Goal: Register for event/course

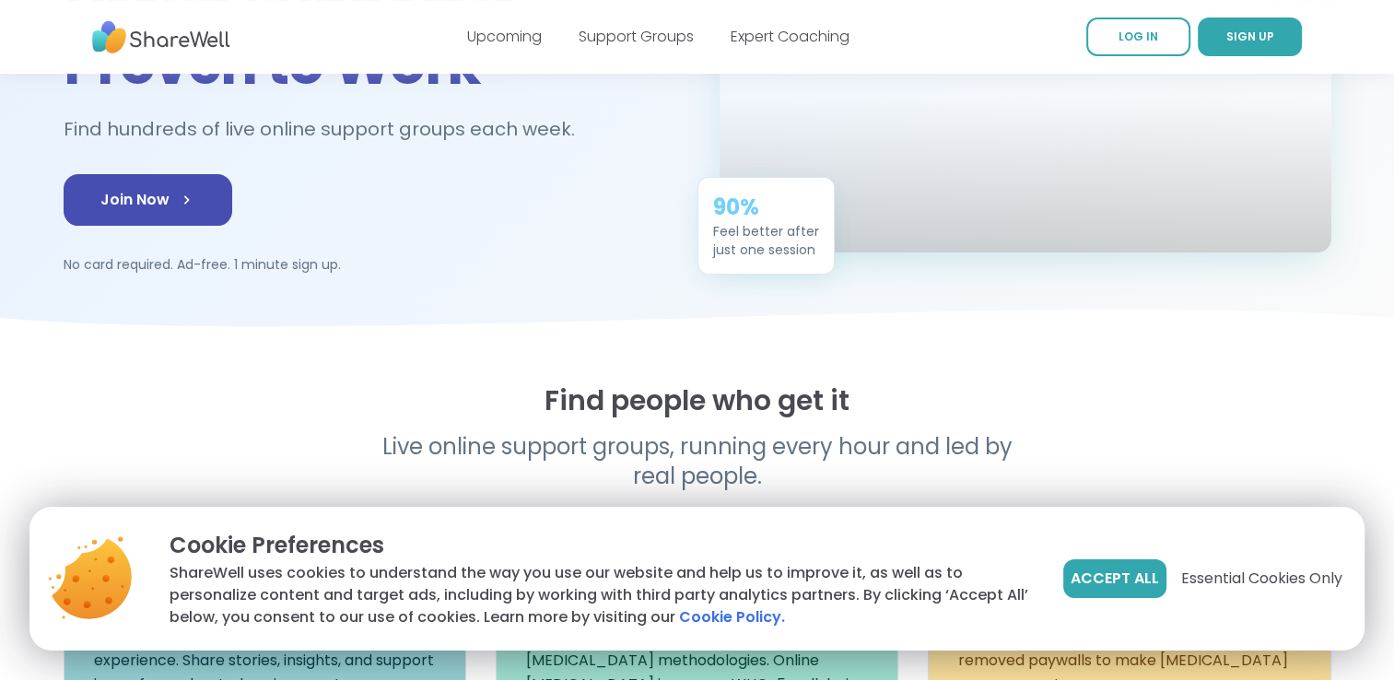
scroll to position [276, 0]
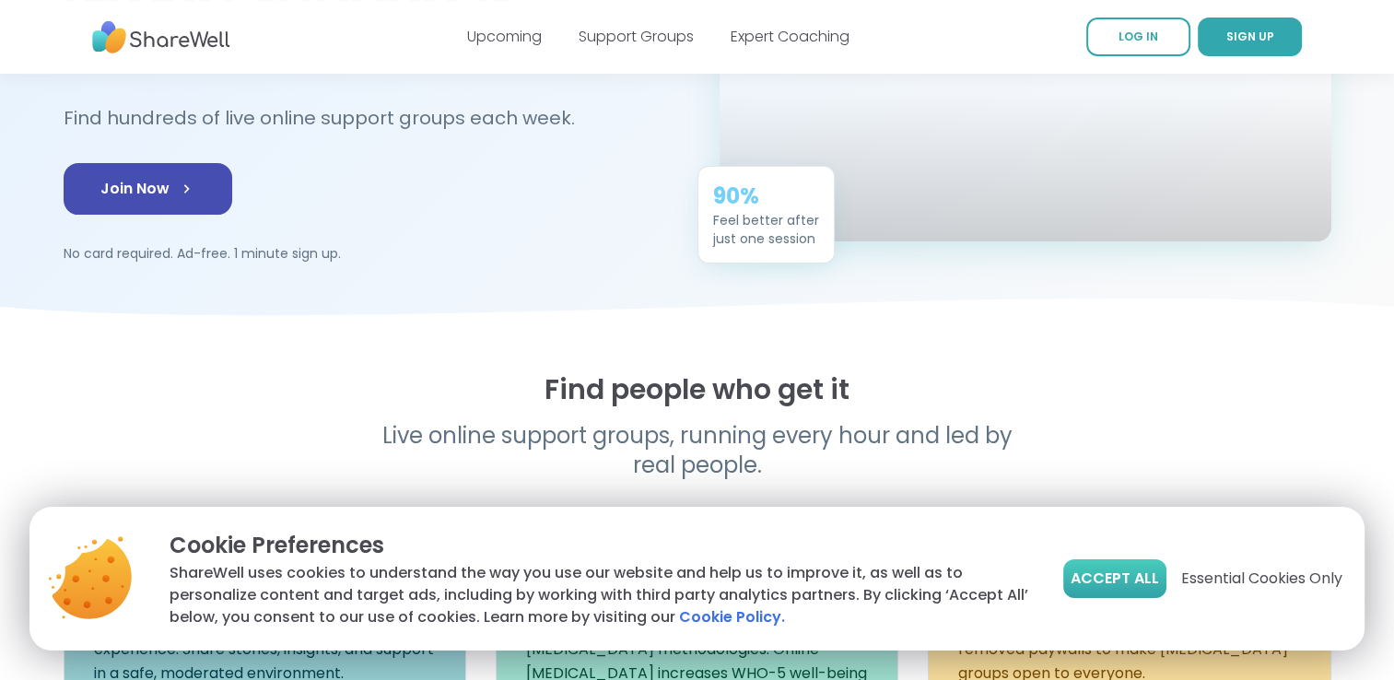
click at [1105, 588] on span "Accept All" at bounding box center [1114, 578] width 88 height 22
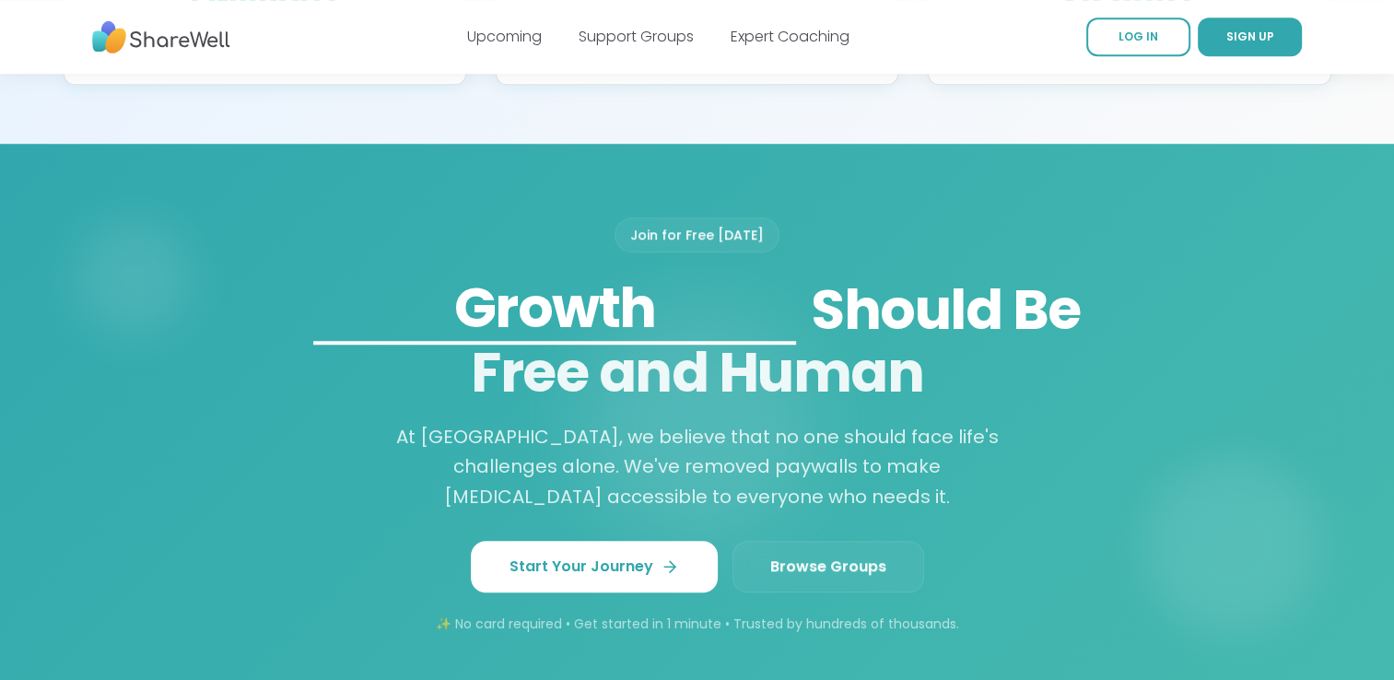
scroll to position [1382, 0]
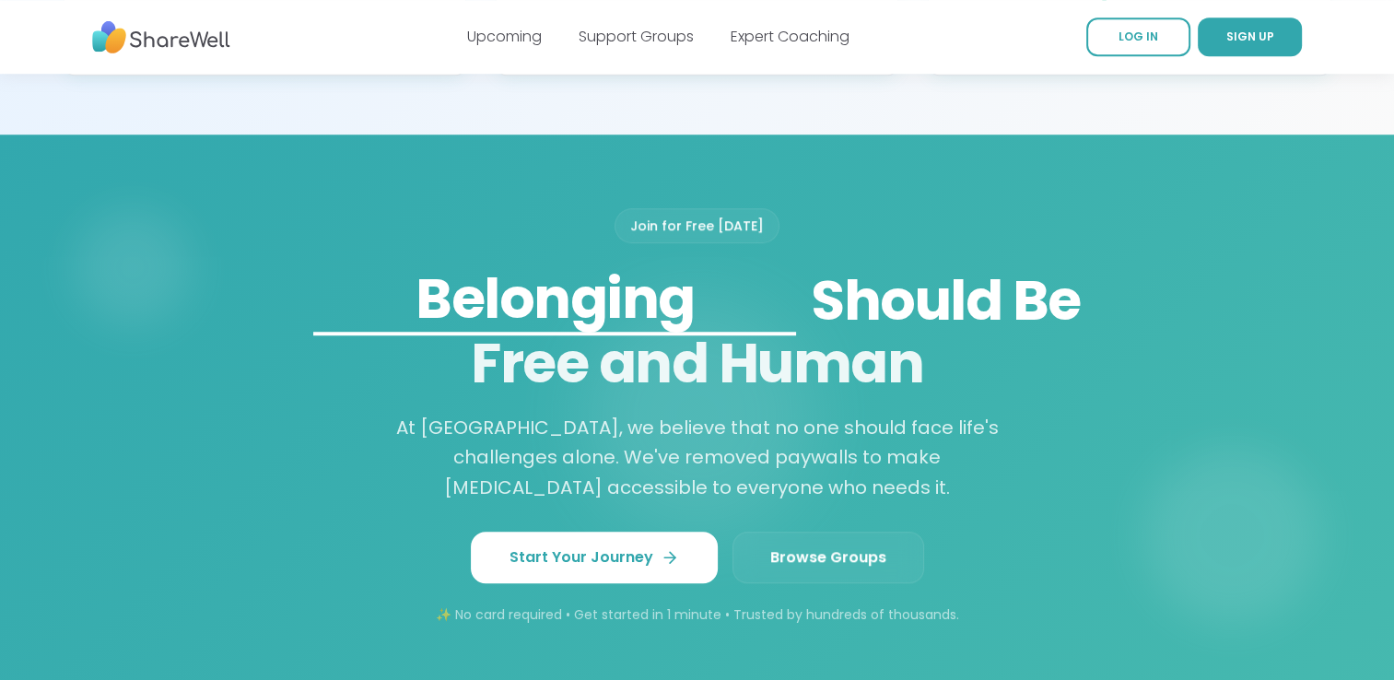
click at [785, 547] on link "Browse Groups" at bounding box center [828, 557] width 192 height 52
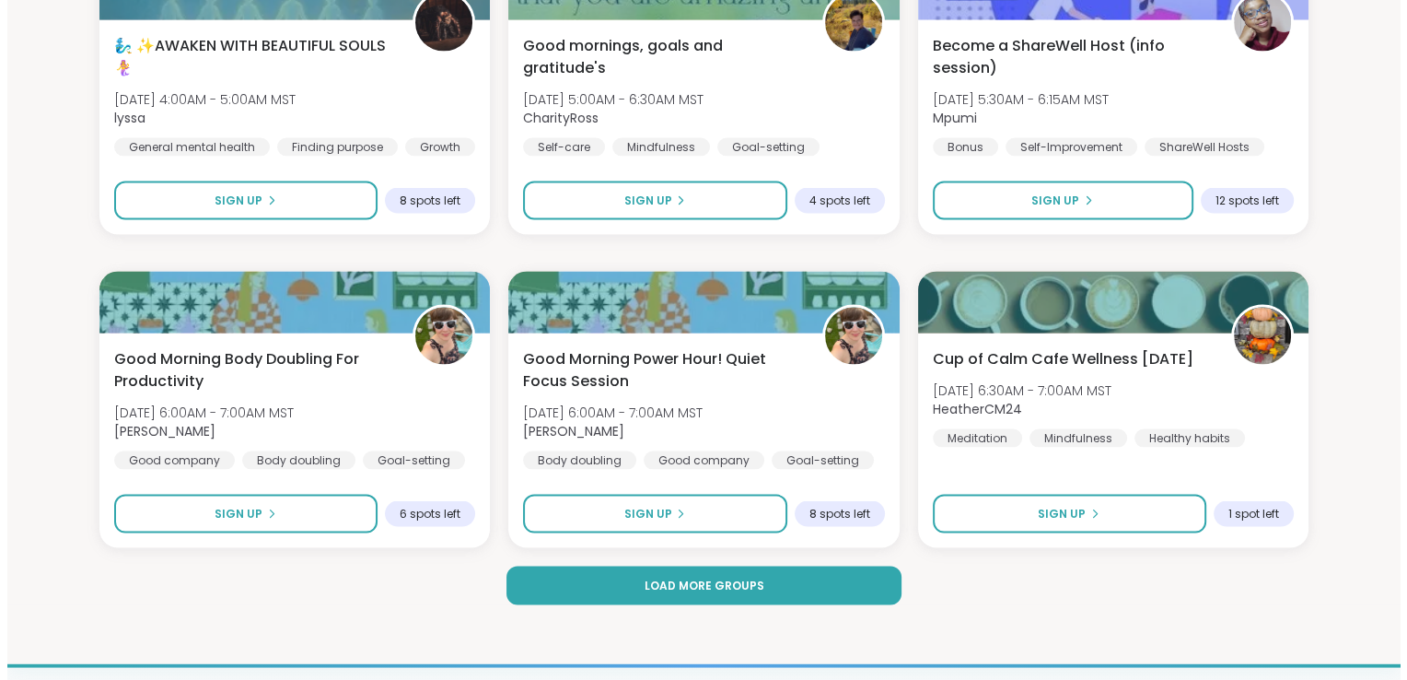
scroll to position [3592, 0]
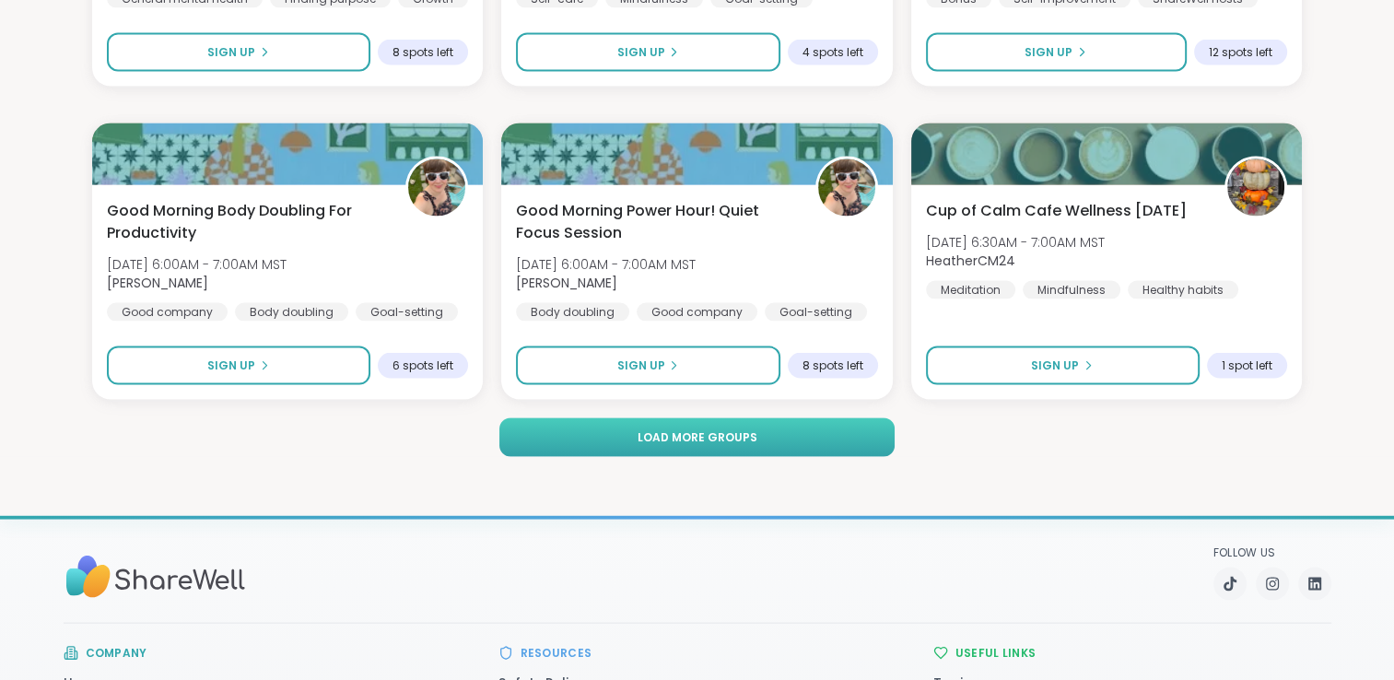
click at [553, 436] on button "Load more groups" at bounding box center [697, 437] width 396 height 39
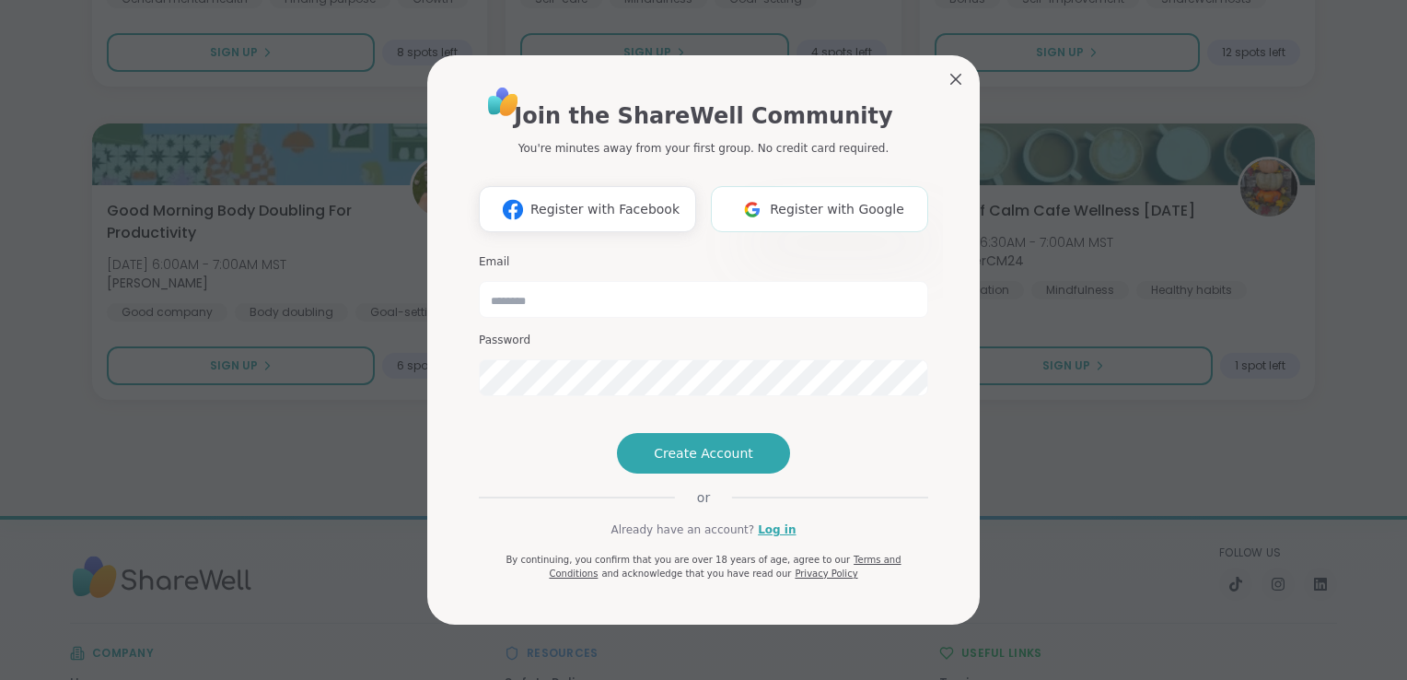
click at [783, 200] on span "Register with Google" at bounding box center [837, 209] width 134 height 19
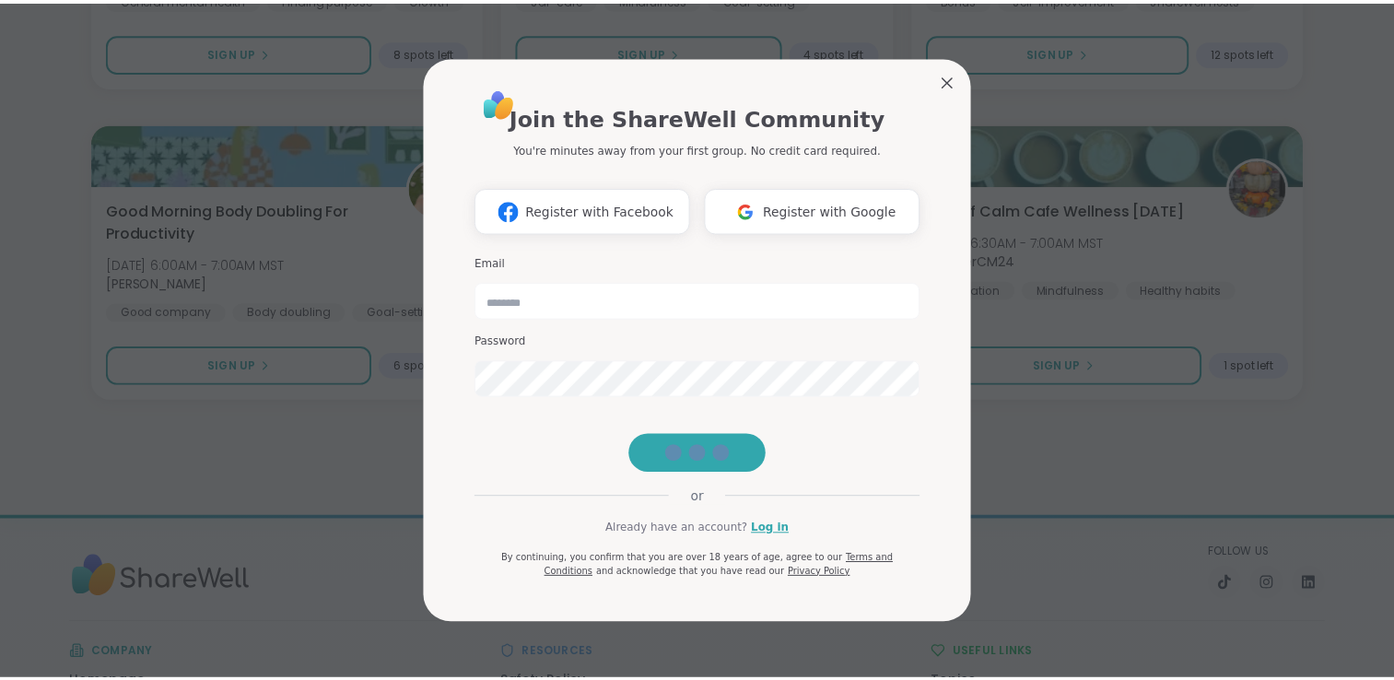
scroll to position [18, 0]
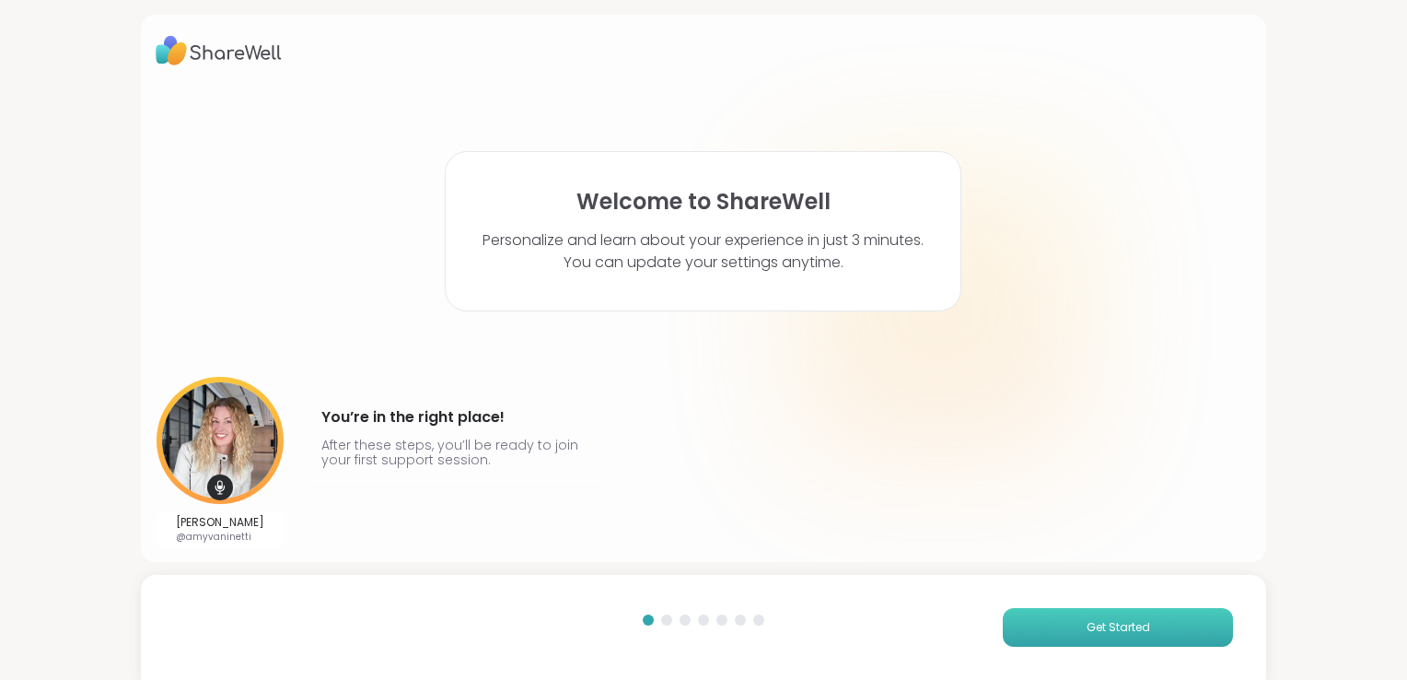
click at [1049, 624] on button "Get Started" at bounding box center [1118, 627] width 230 height 39
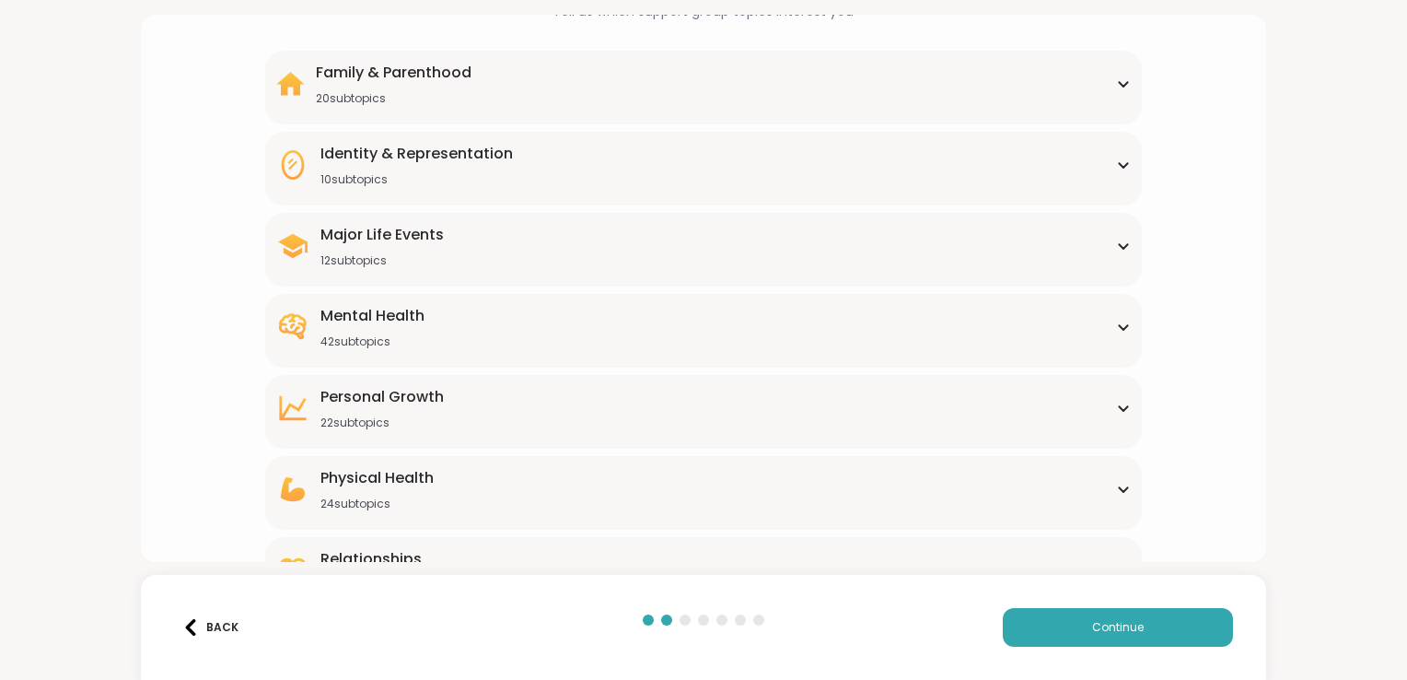
scroll to position [92, 0]
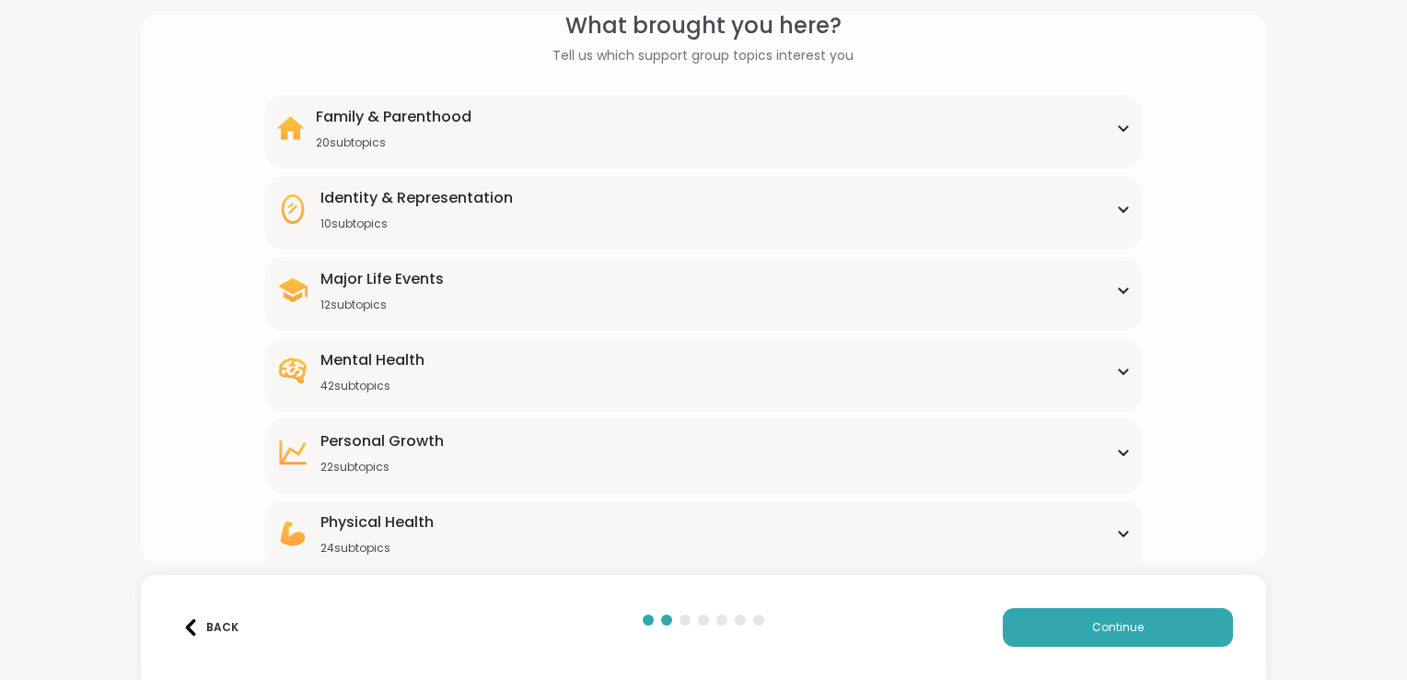
click at [1116, 132] on icon at bounding box center [1123, 127] width 15 height 9
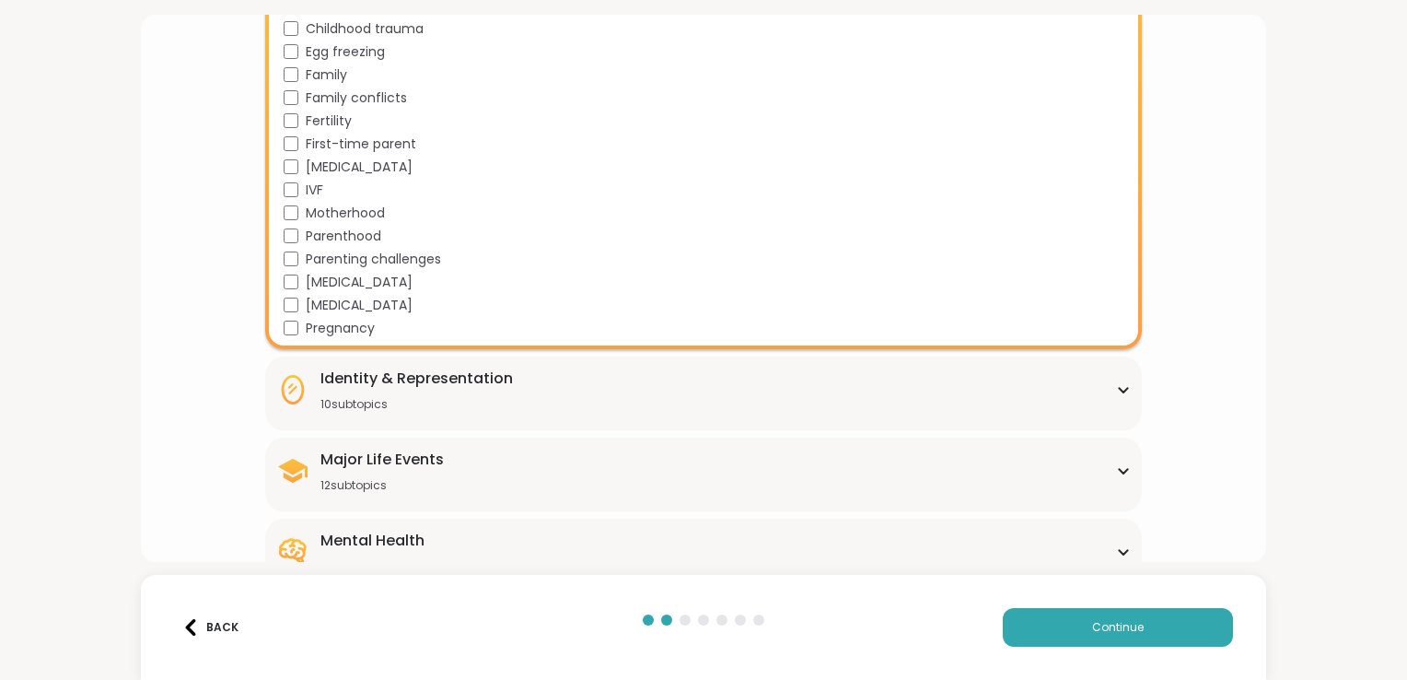
scroll to position [461, 0]
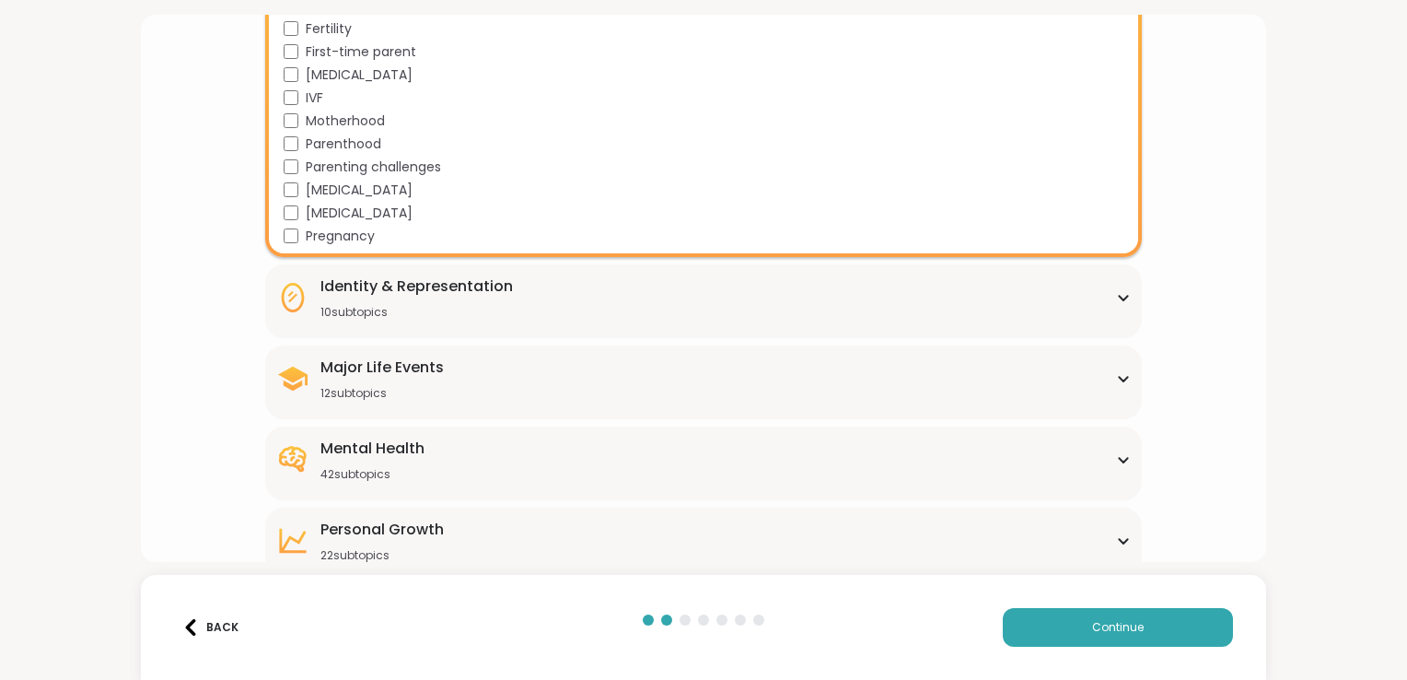
click at [491, 293] on div "Identity & Representation" at bounding box center [417, 286] width 192 height 22
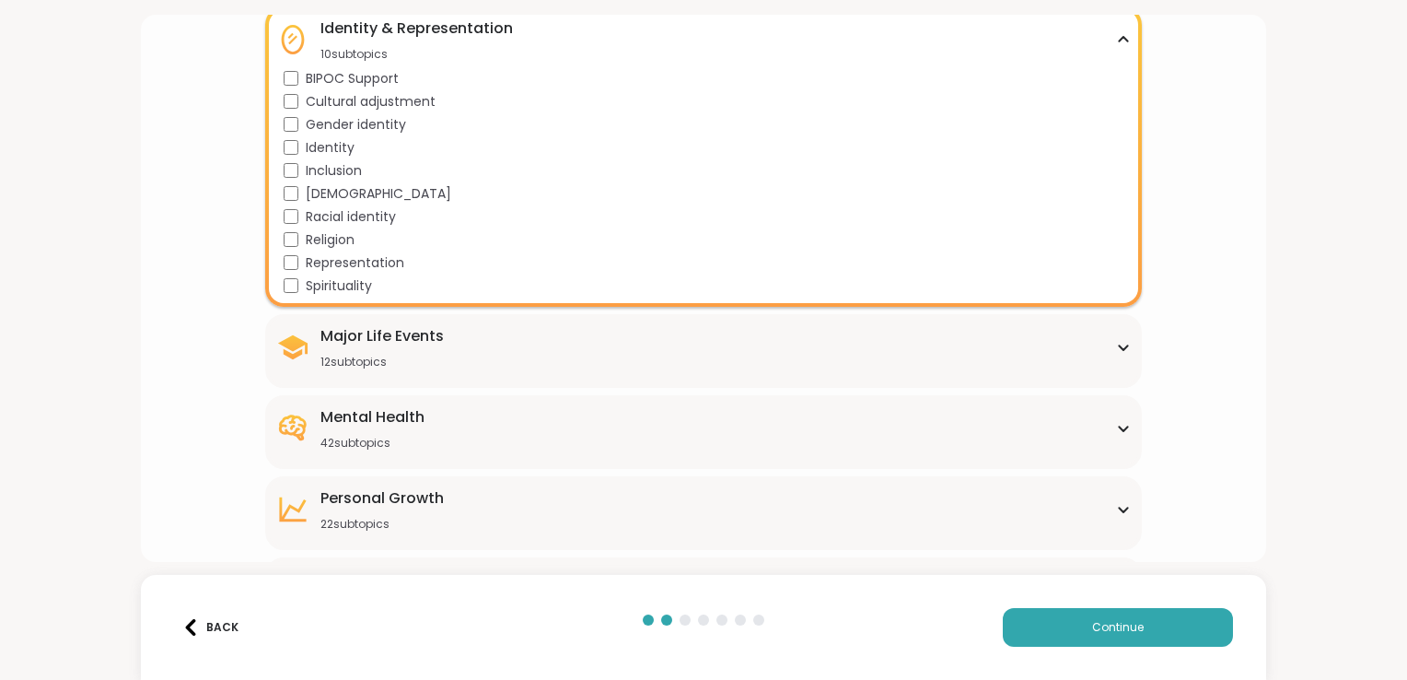
scroll to position [737, 0]
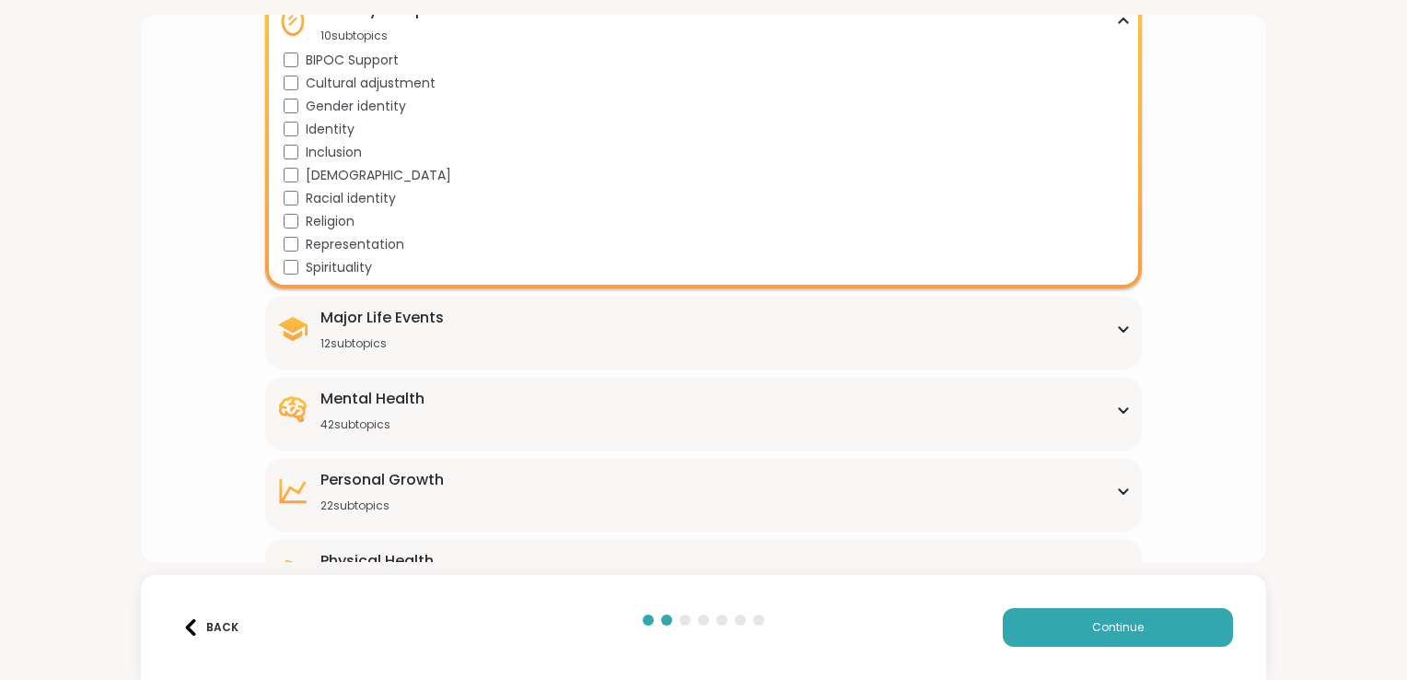
click at [407, 334] on div "Major Life Events 12 subtopics" at bounding box center [382, 329] width 123 height 44
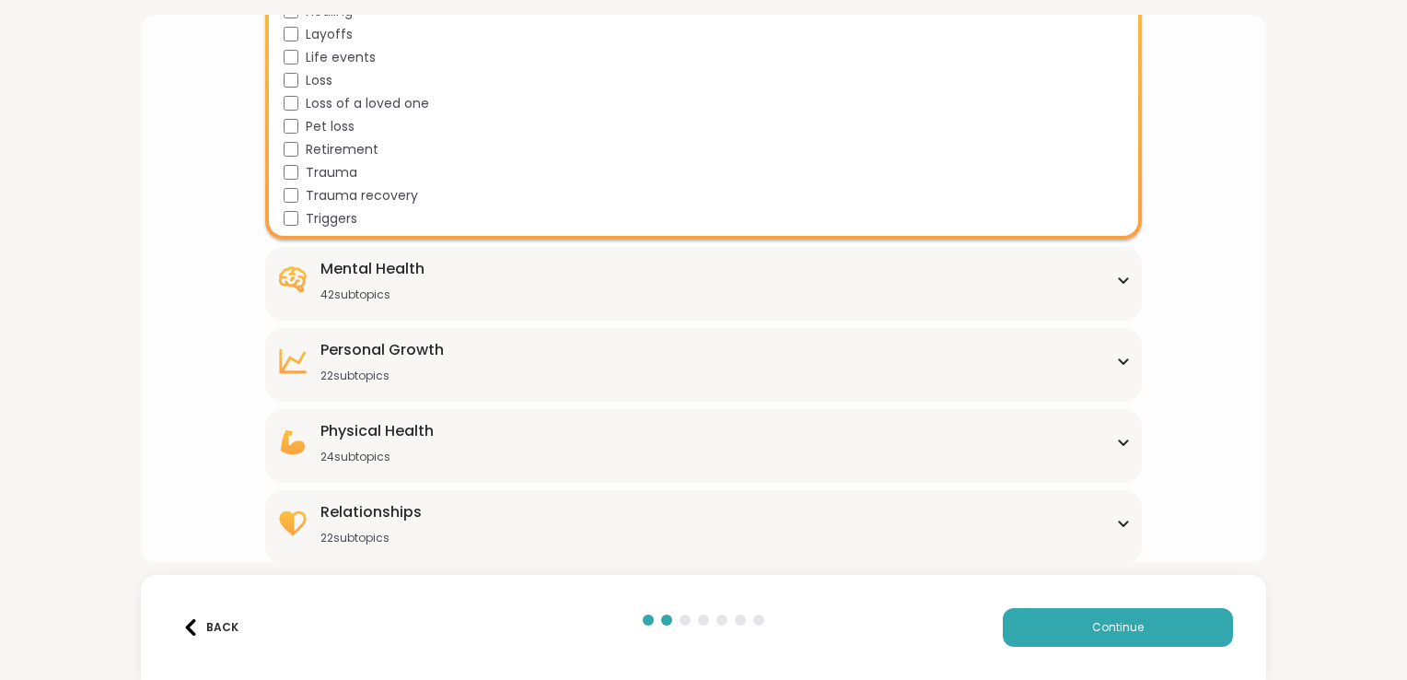
scroll to position [1140, 0]
click at [582, 280] on div "Mental Health 42 subtopics" at bounding box center [703, 279] width 855 height 44
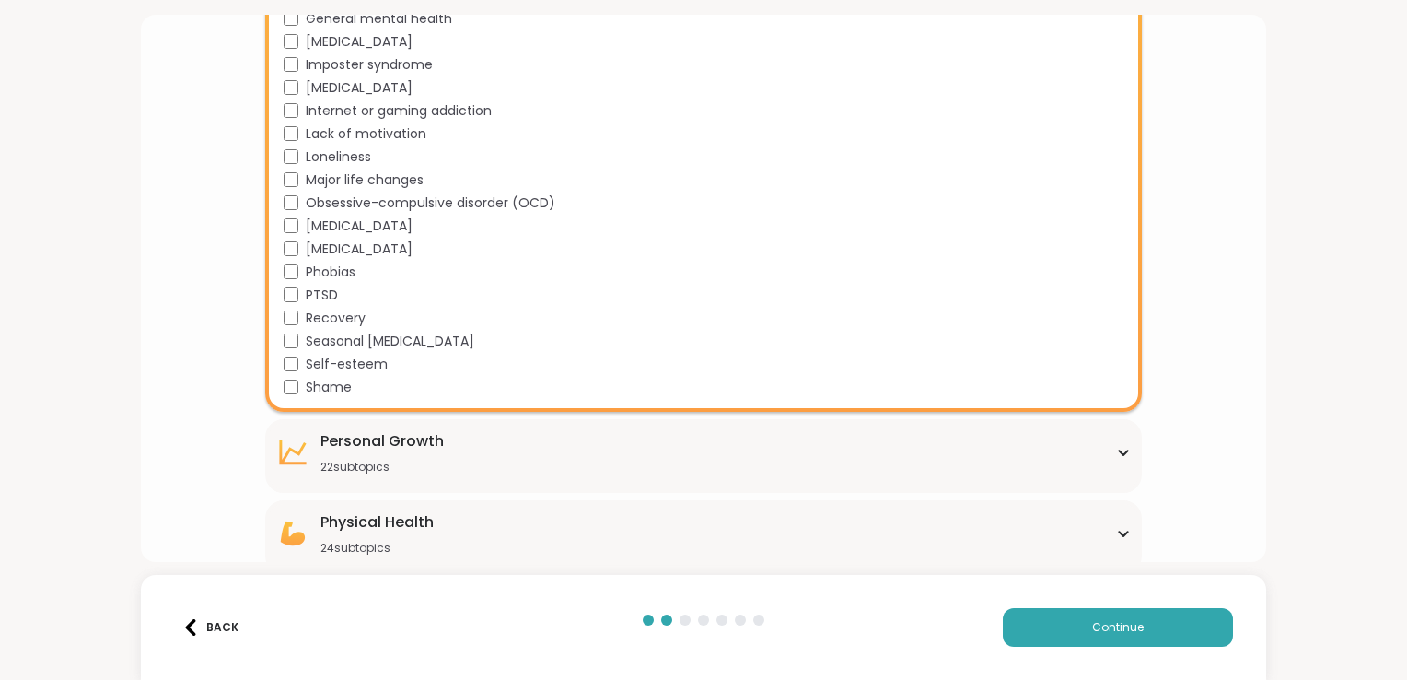
scroll to position [2061, 0]
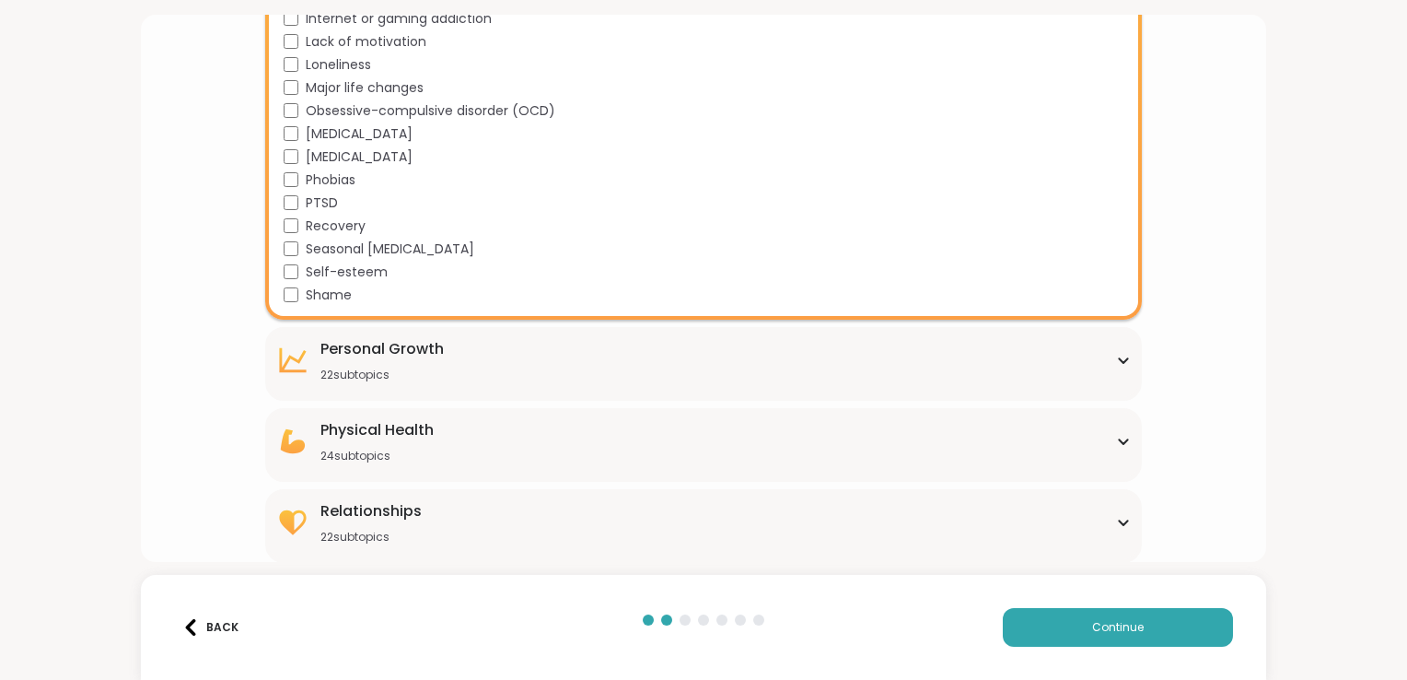
click at [446, 384] on div "Personal Growth 22 subtopics Affirmations Assertiveness Body doubling Boundary …" at bounding box center [703, 364] width 877 height 74
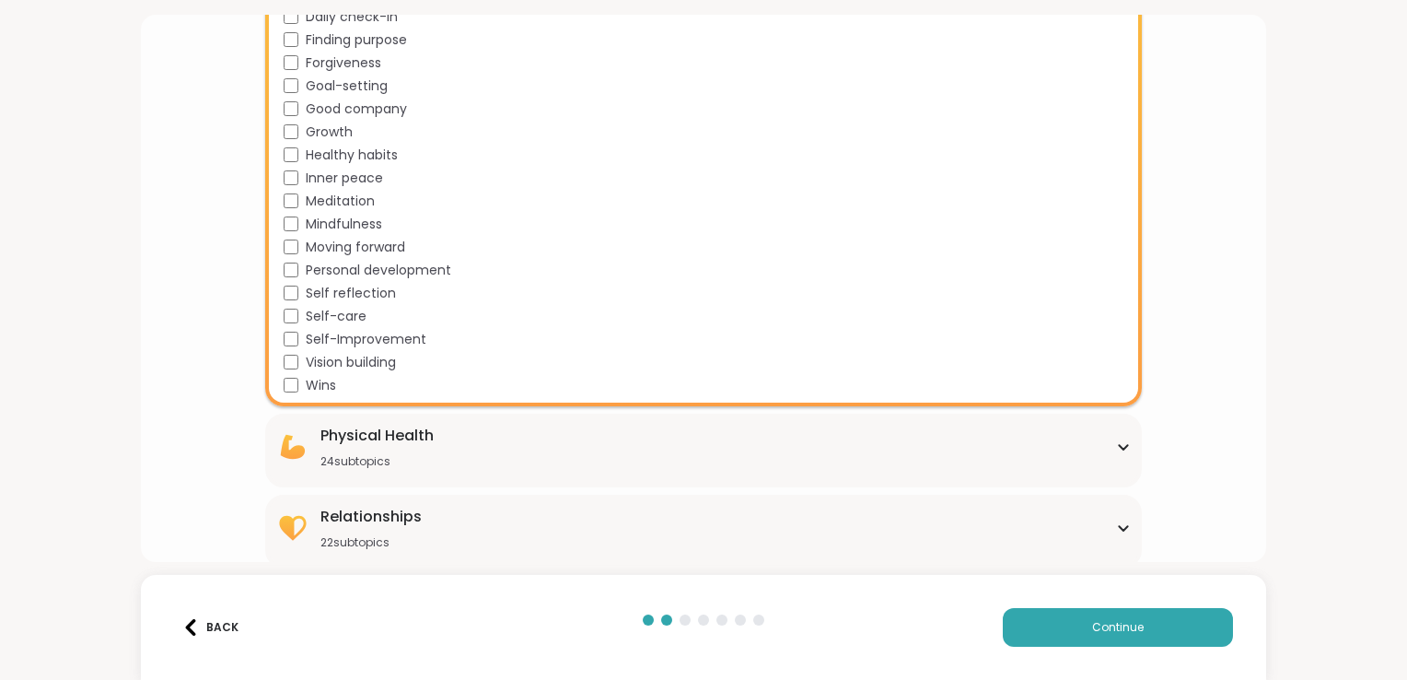
scroll to position [2564, 0]
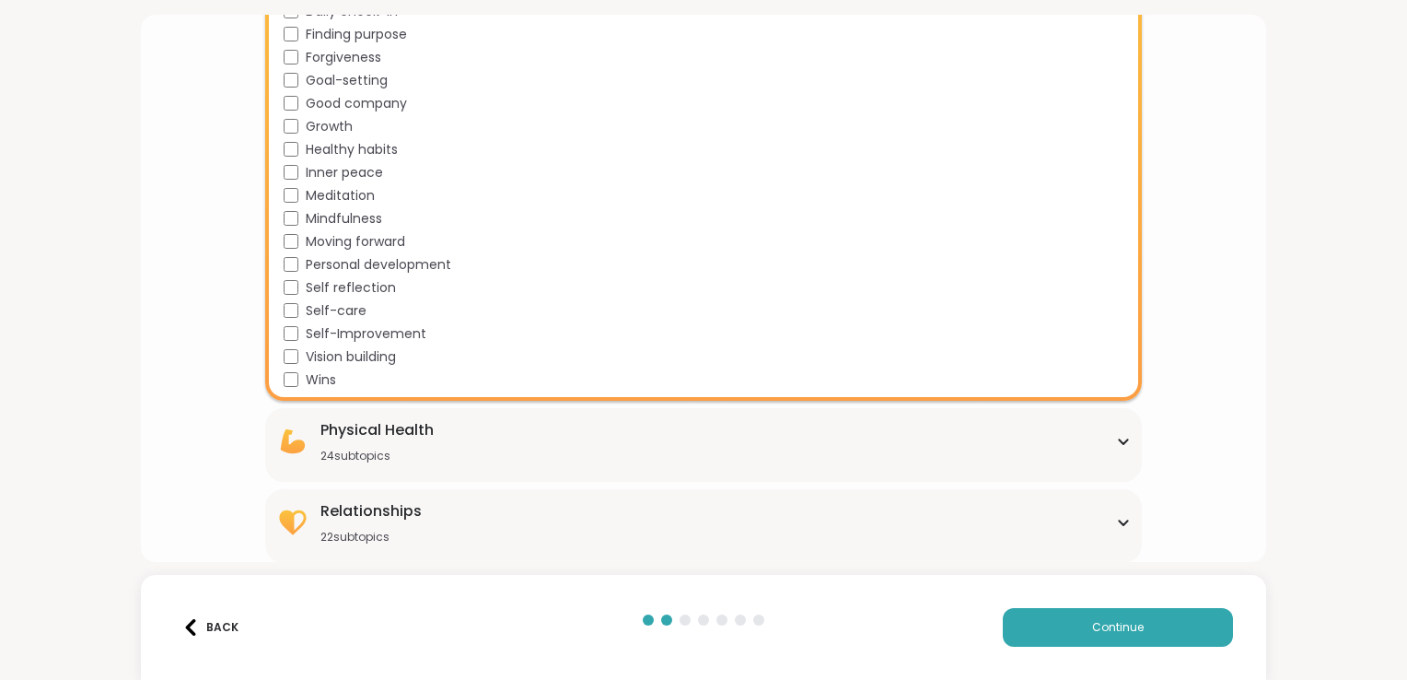
click at [438, 450] on div "Physical Health 24 subtopics" at bounding box center [703, 441] width 855 height 44
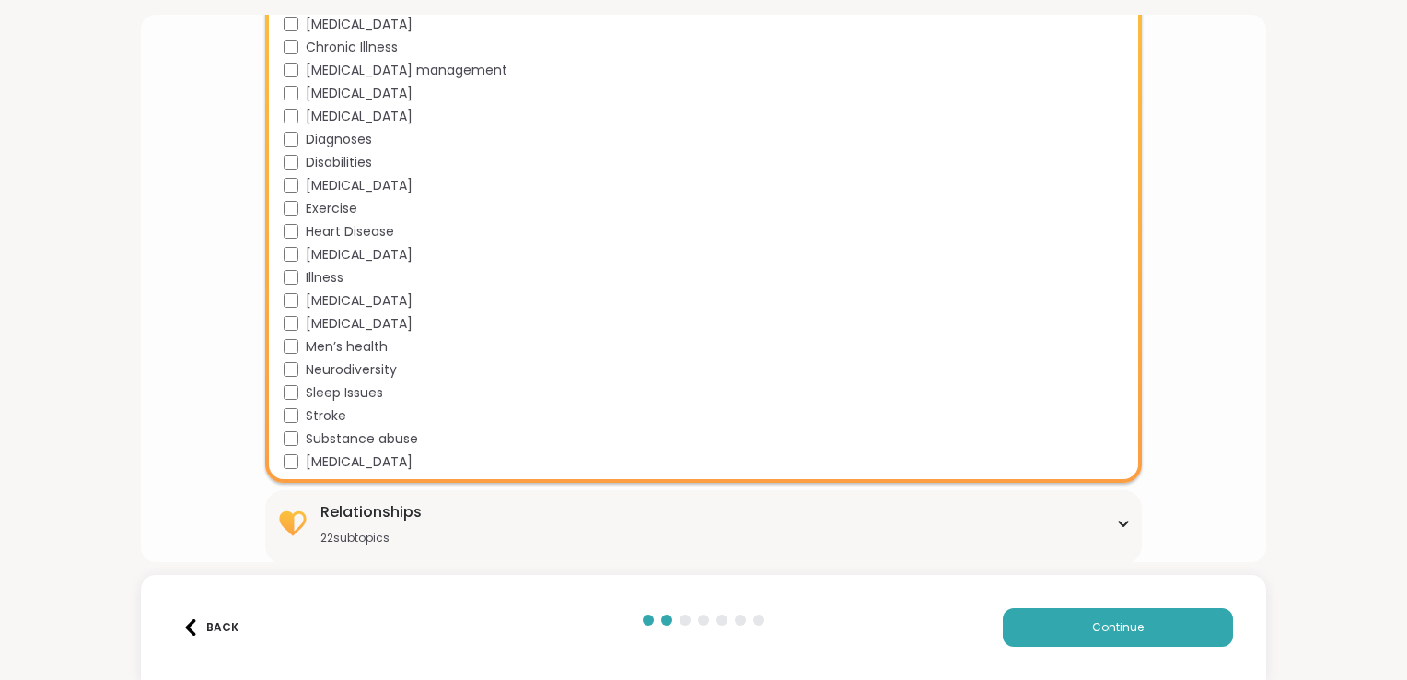
scroll to position [3113, 0]
click at [408, 526] on div "Relationships 22 subtopics" at bounding box center [371, 522] width 101 height 44
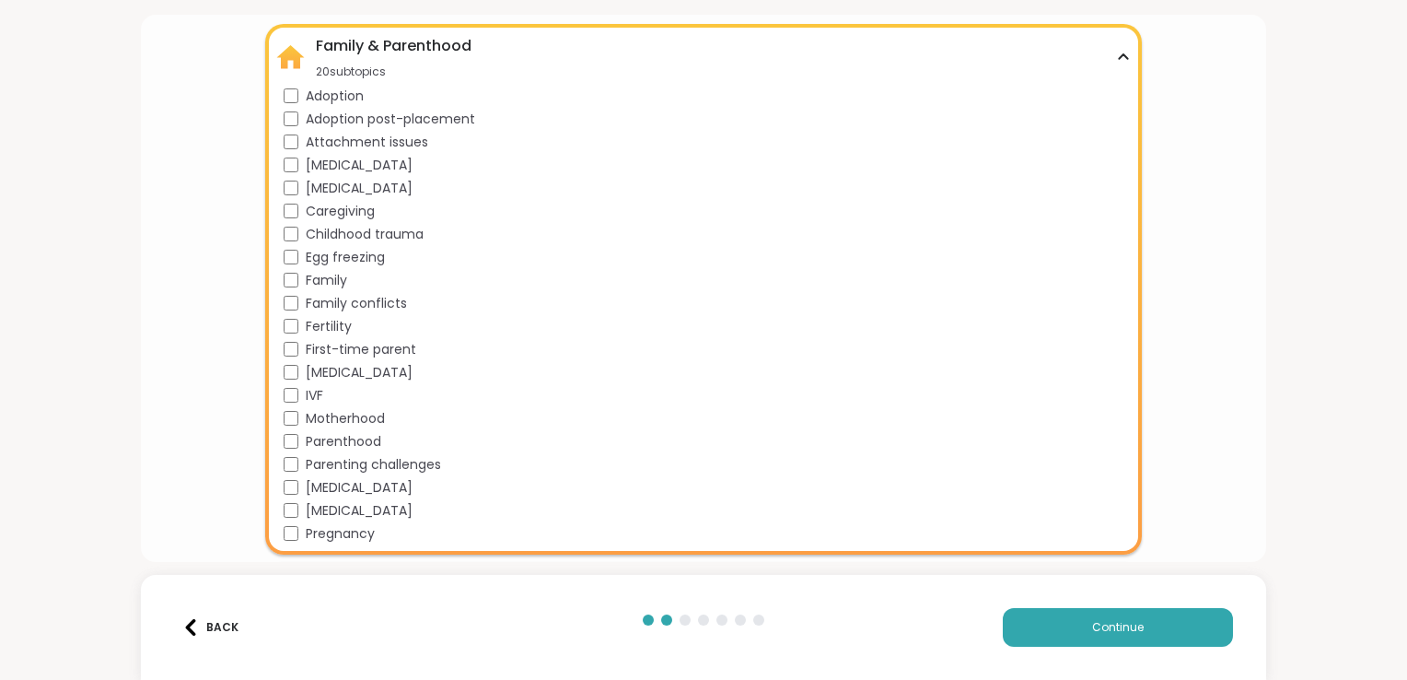
scroll to position [184, 0]
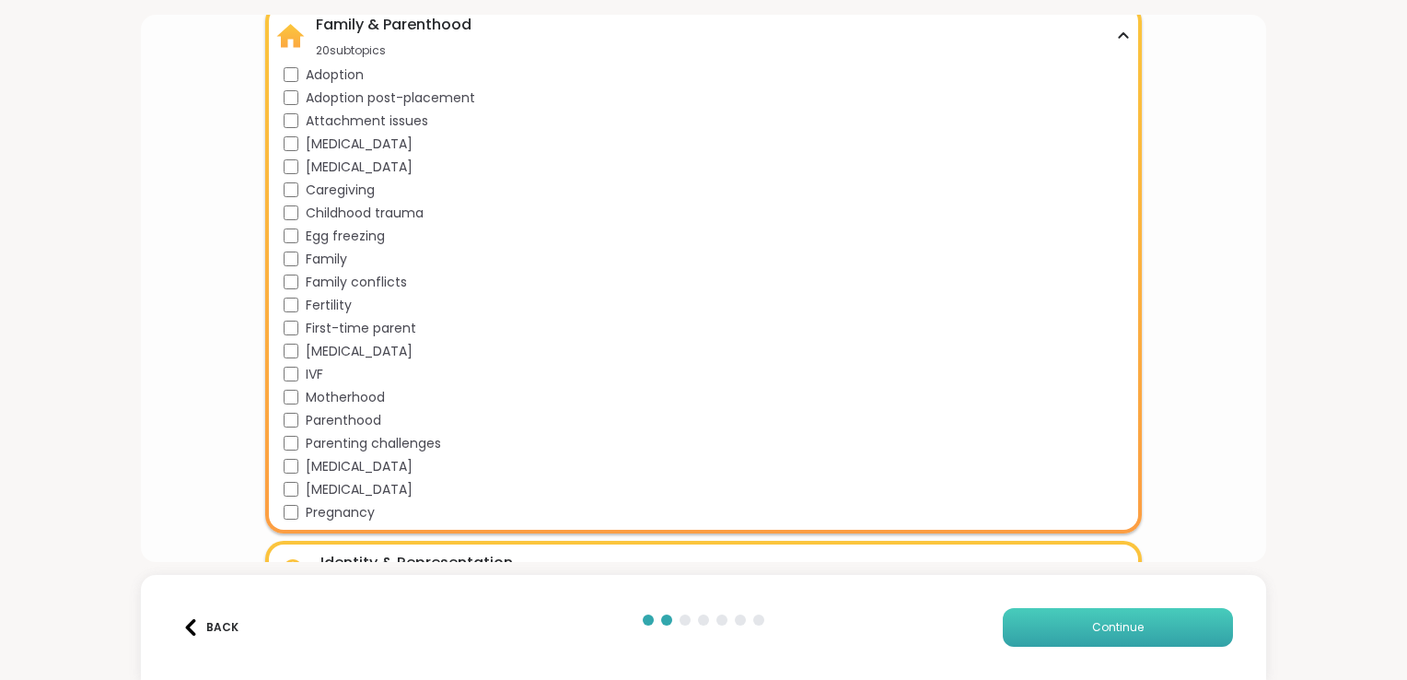
click at [1057, 615] on button "Continue" at bounding box center [1118, 627] width 230 height 39
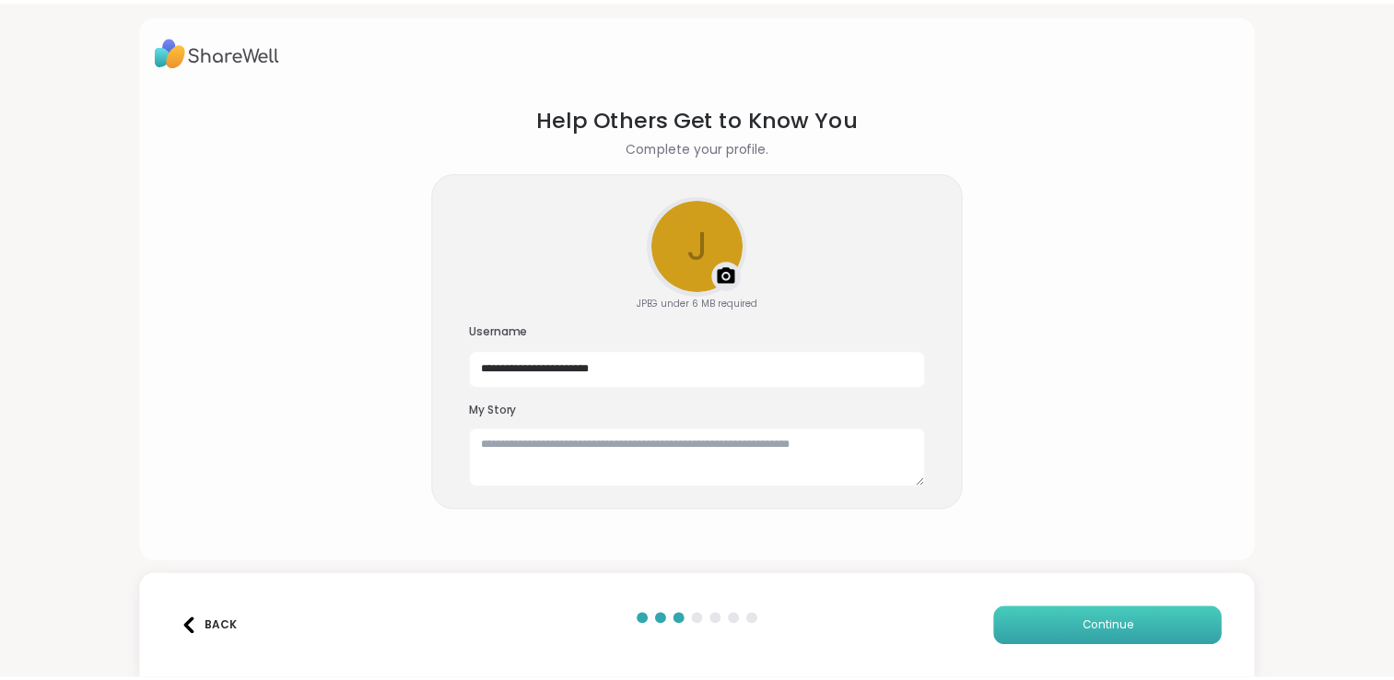
scroll to position [0, 0]
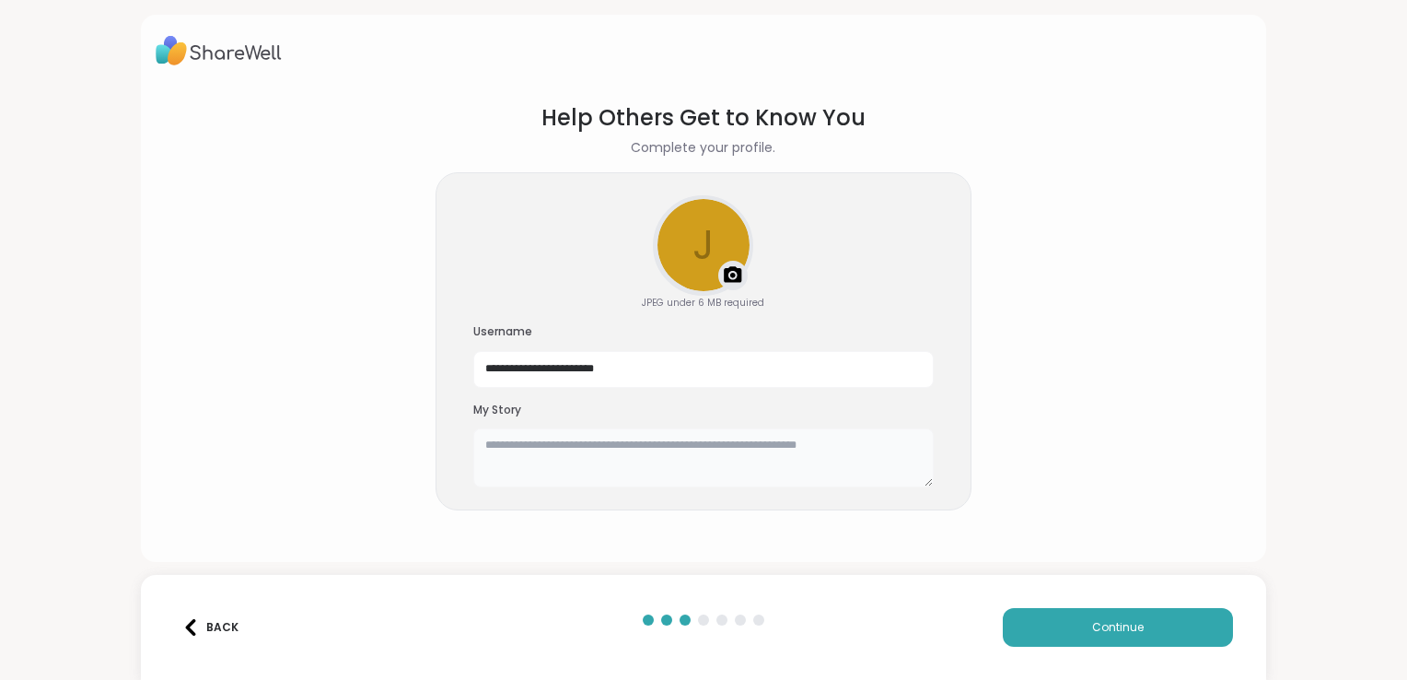
click at [538, 461] on textarea at bounding box center [703, 457] width 461 height 59
type textarea "*"
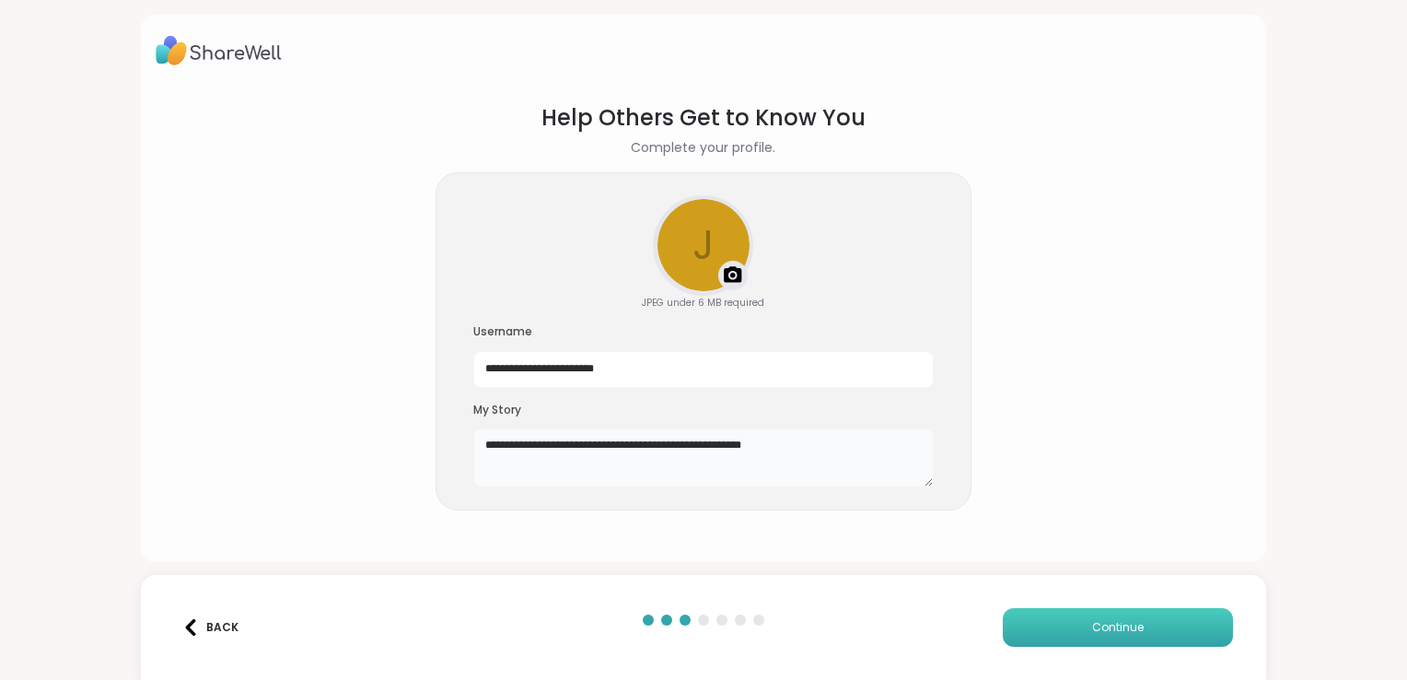
type textarea "**********"
click at [1055, 630] on button "Continue" at bounding box center [1118, 627] width 230 height 39
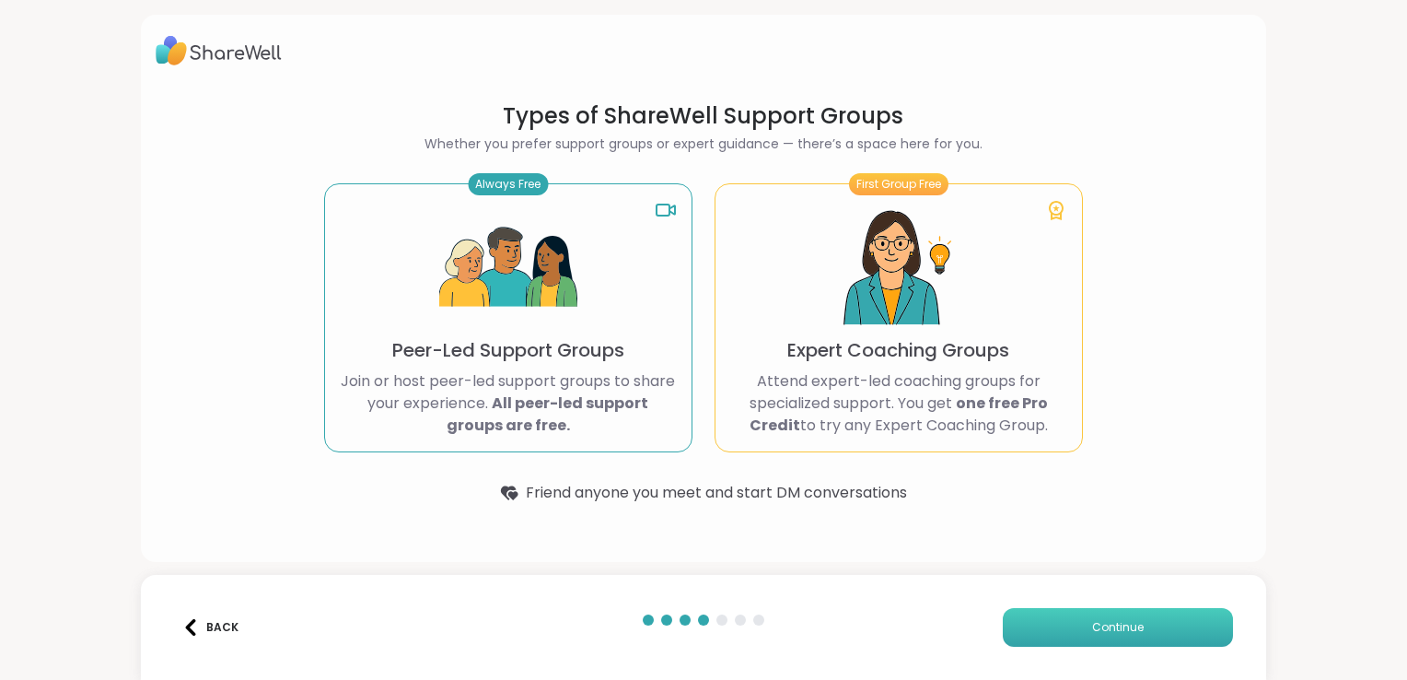
click at [1120, 624] on span "Continue" at bounding box center [1118, 627] width 52 height 17
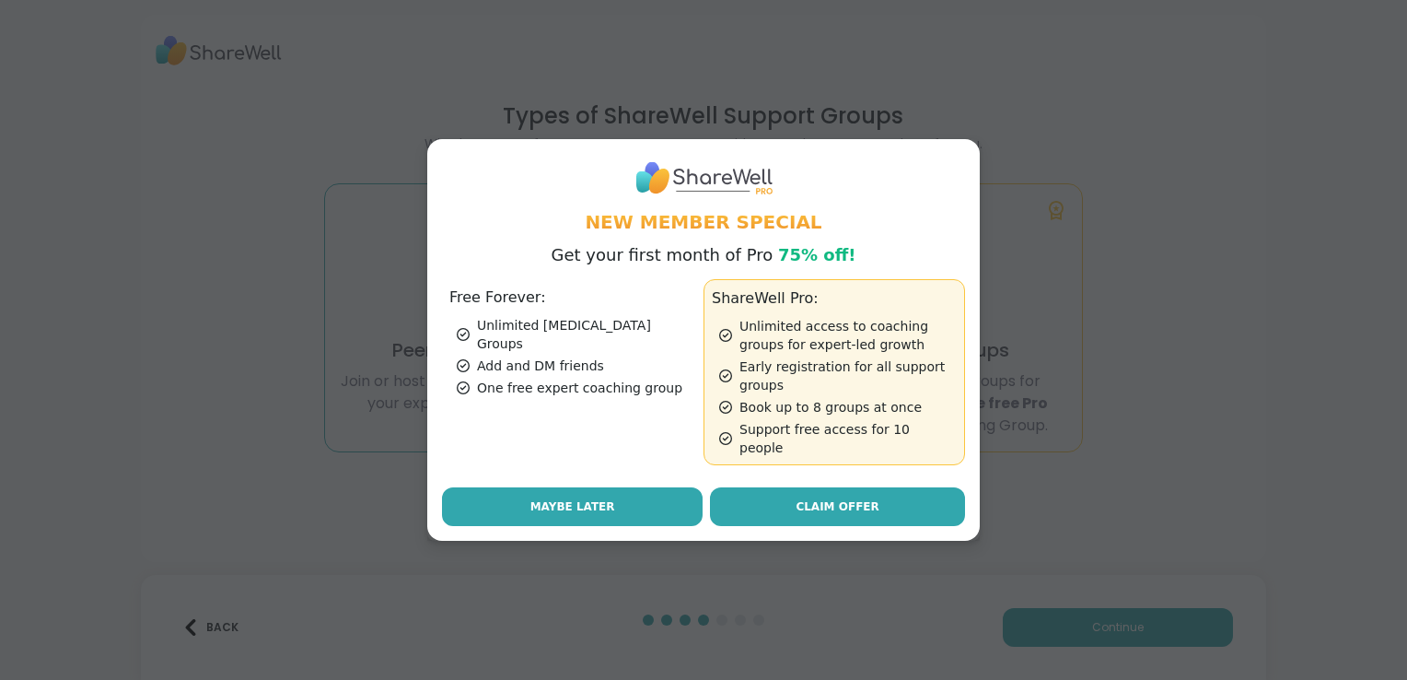
click at [636, 496] on button "Maybe Later" at bounding box center [572, 506] width 261 height 39
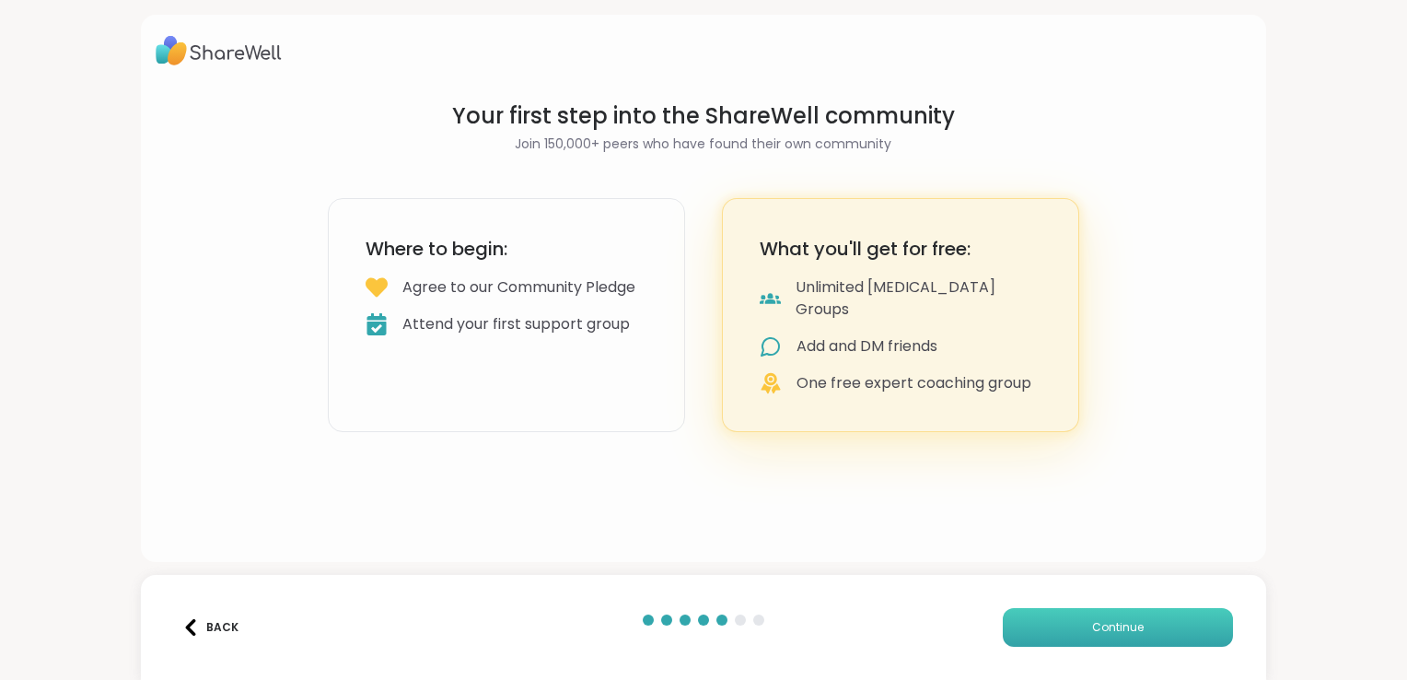
click at [1187, 628] on button "Continue" at bounding box center [1118, 627] width 230 height 39
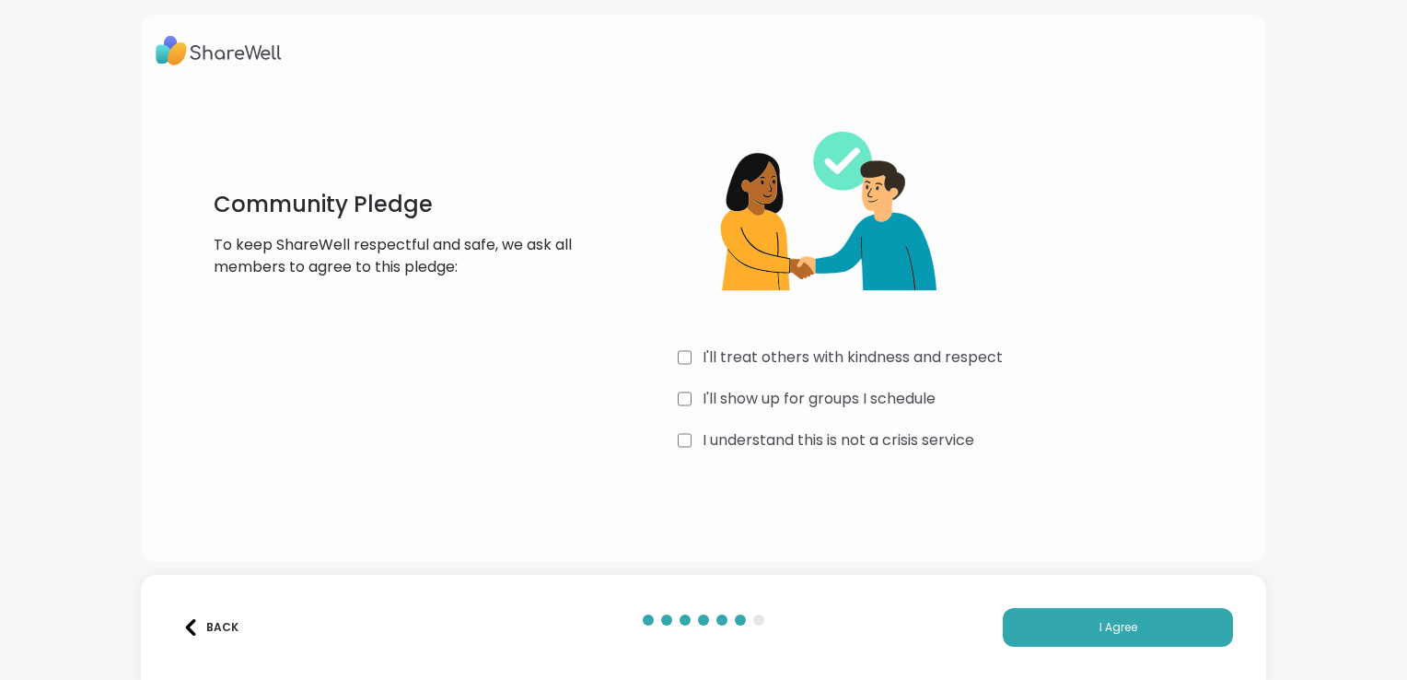
click at [1076, 648] on div "Back I Agree" at bounding box center [704, 627] width 1126 height 105
click at [1072, 636] on button "I Agree" at bounding box center [1118, 627] width 230 height 39
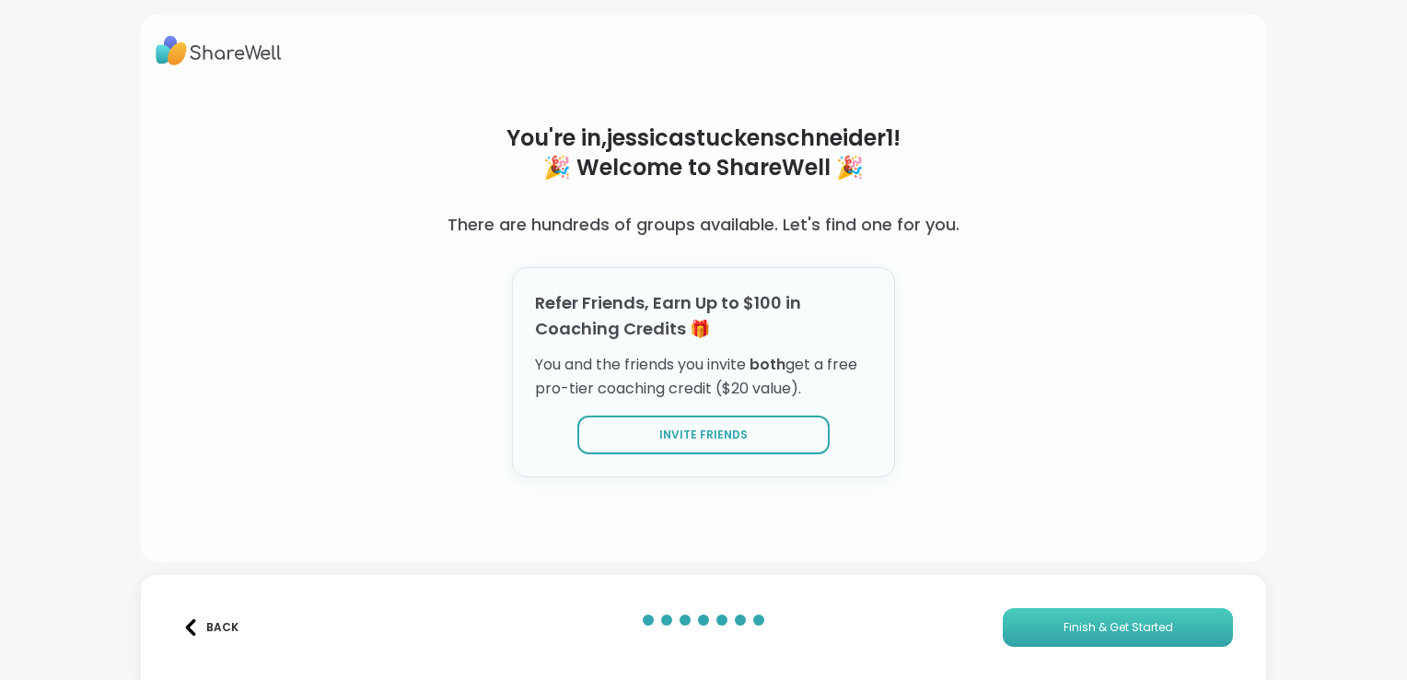
click at [1105, 624] on span "Finish & Get Started" at bounding box center [1119, 627] width 110 height 17
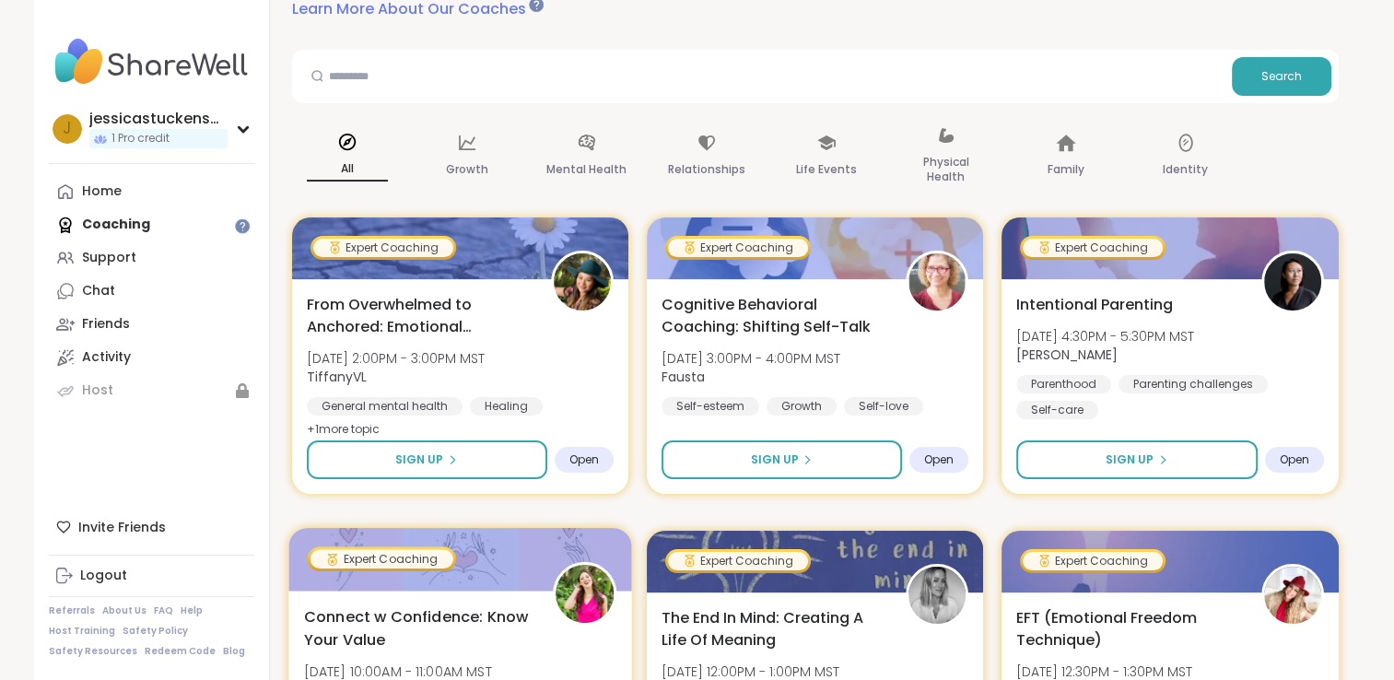
scroll to position [184, 0]
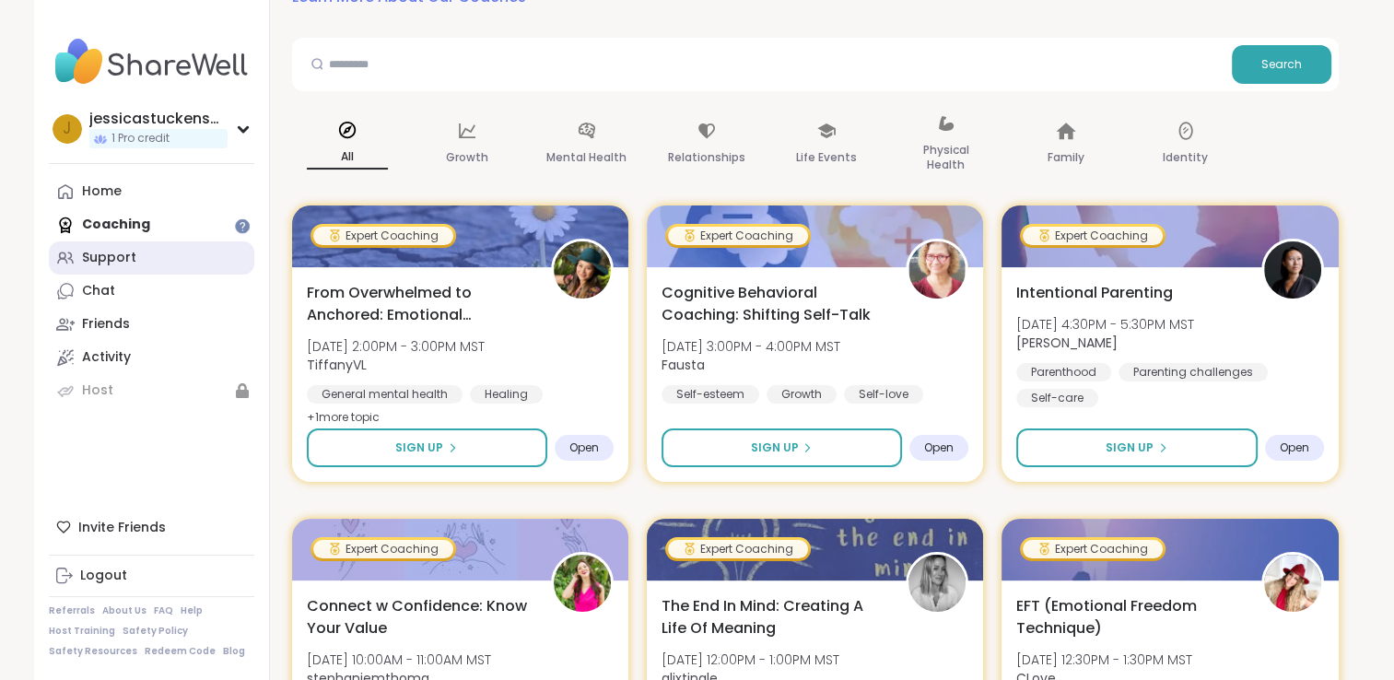
click at [114, 257] on div "Support" at bounding box center [109, 258] width 54 height 18
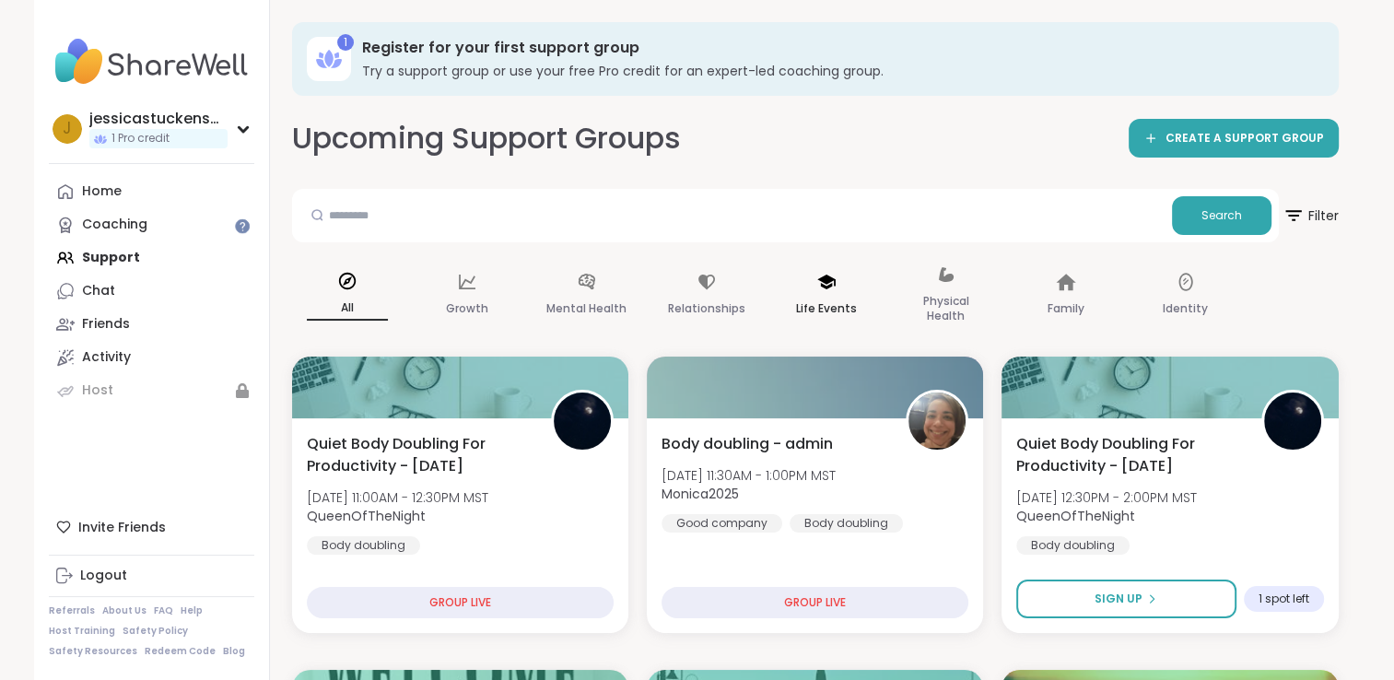
click at [811, 297] on div "Life Events" at bounding box center [826, 296] width 111 height 92
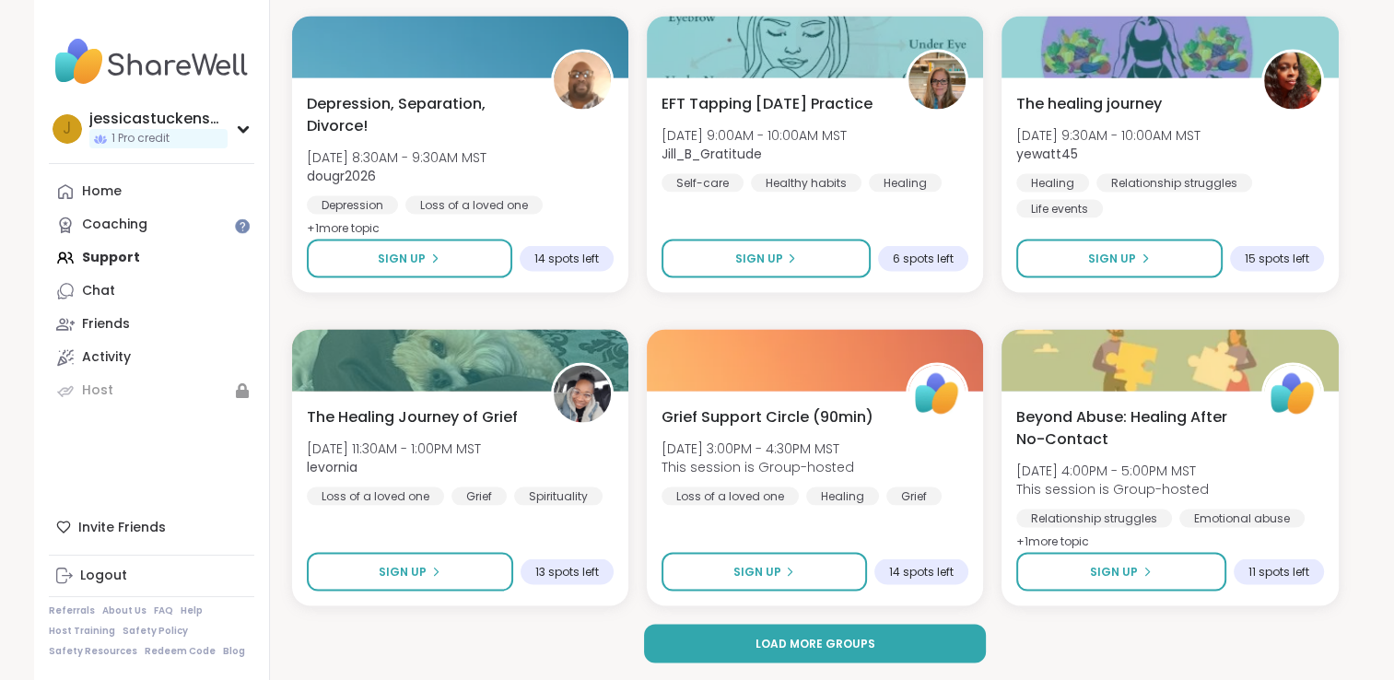
scroll to position [3511, 0]
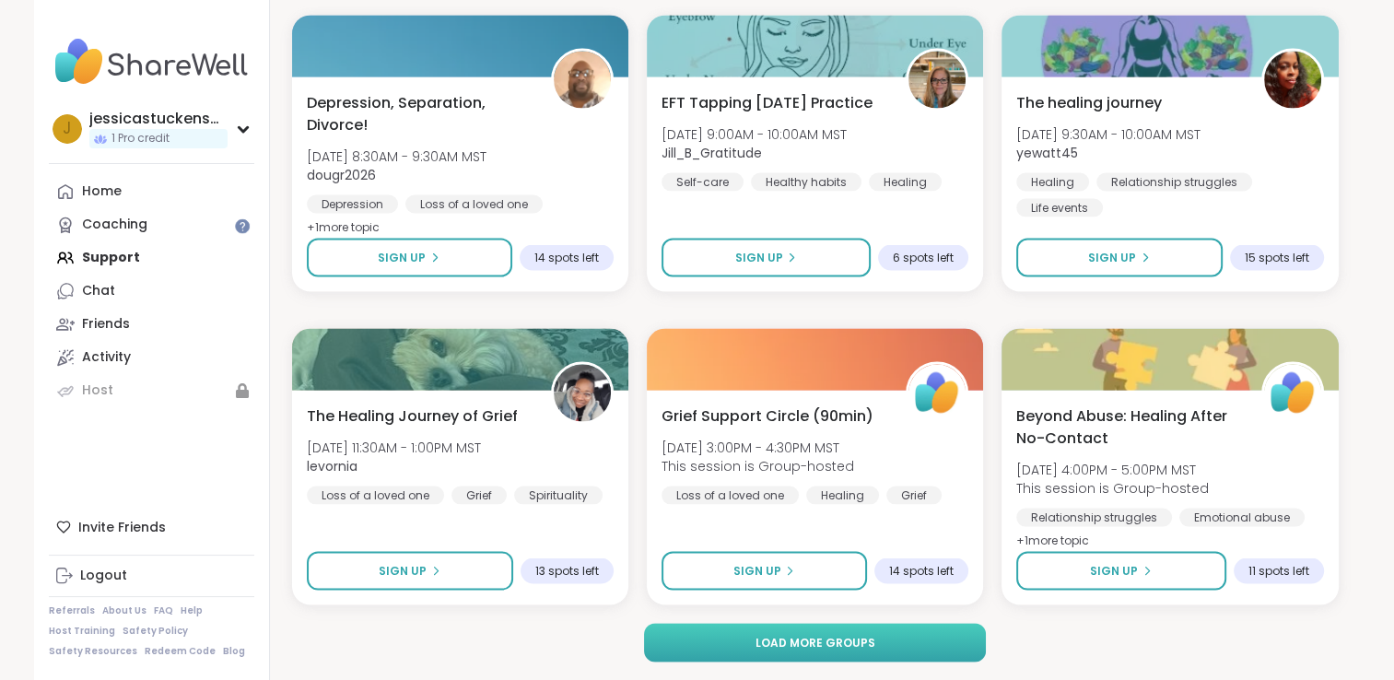
click at [842, 643] on span "Load more groups" at bounding box center [814, 643] width 120 height 17
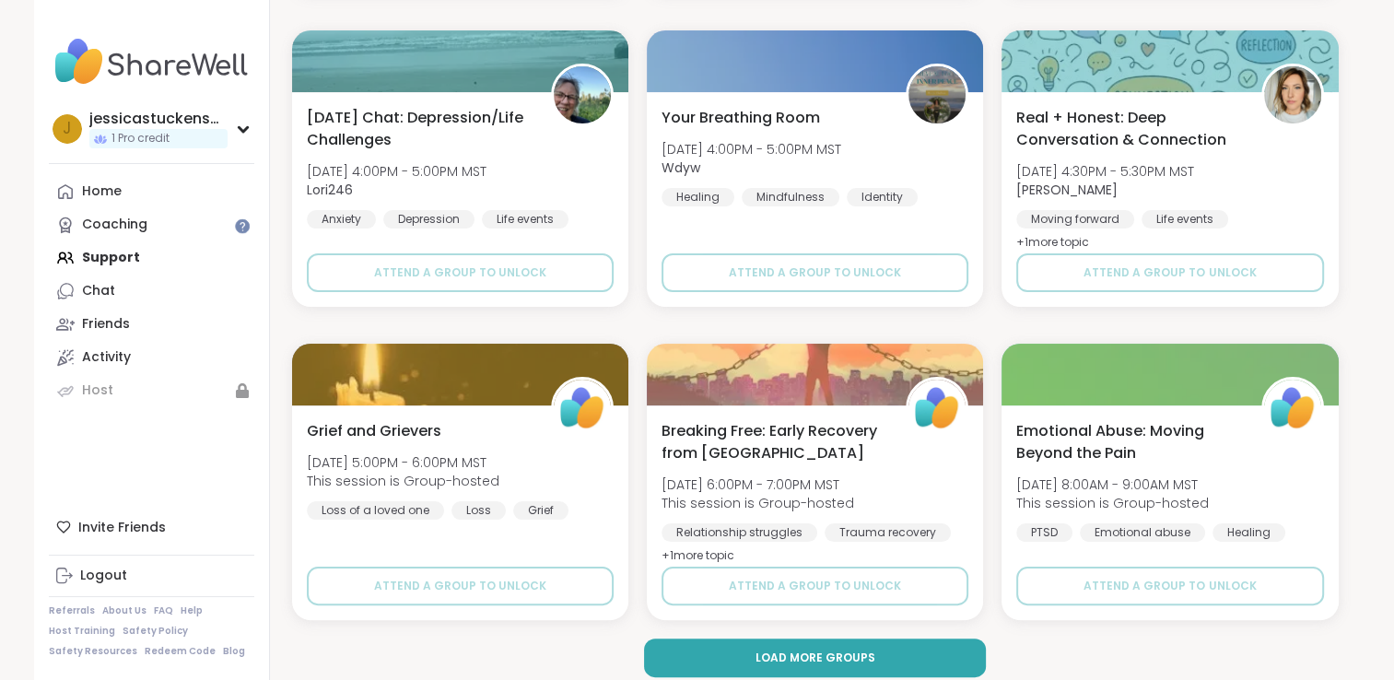
scroll to position [7269, 0]
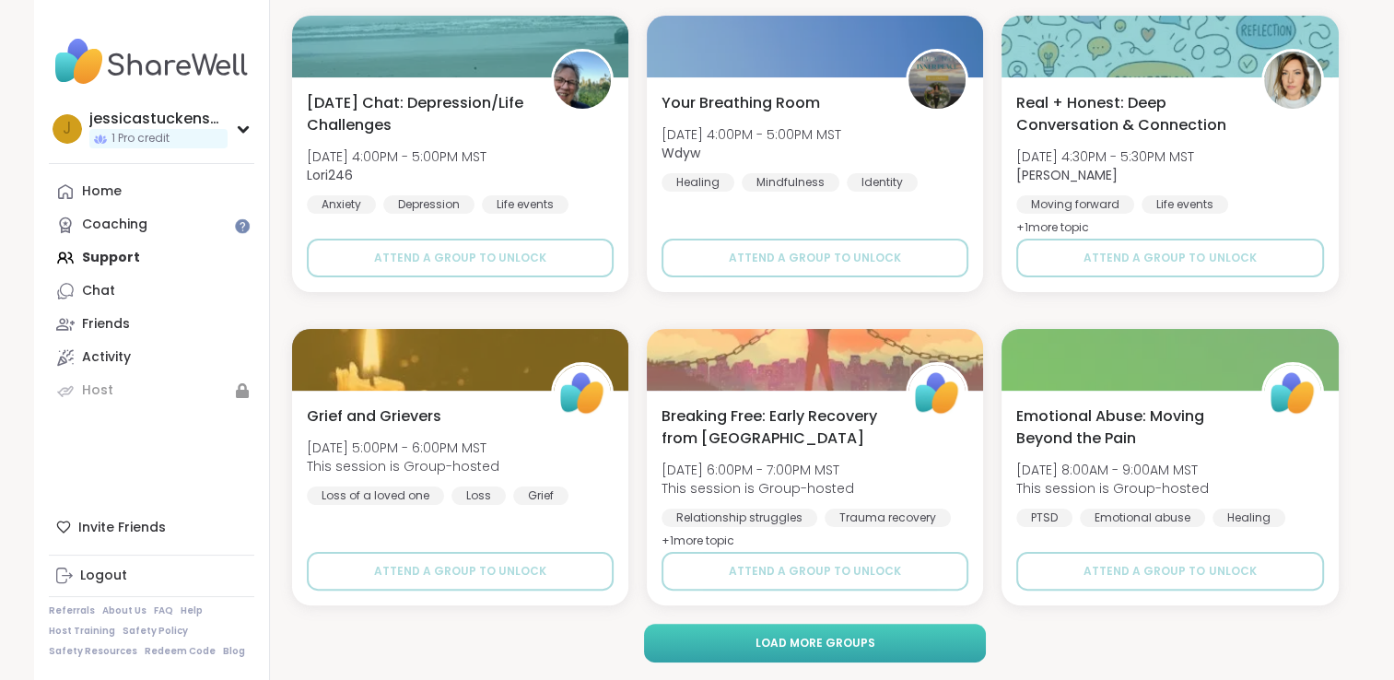
click at [822, 642] on span "Load more groups" at bounding box center [814, 643] width 120 height 17
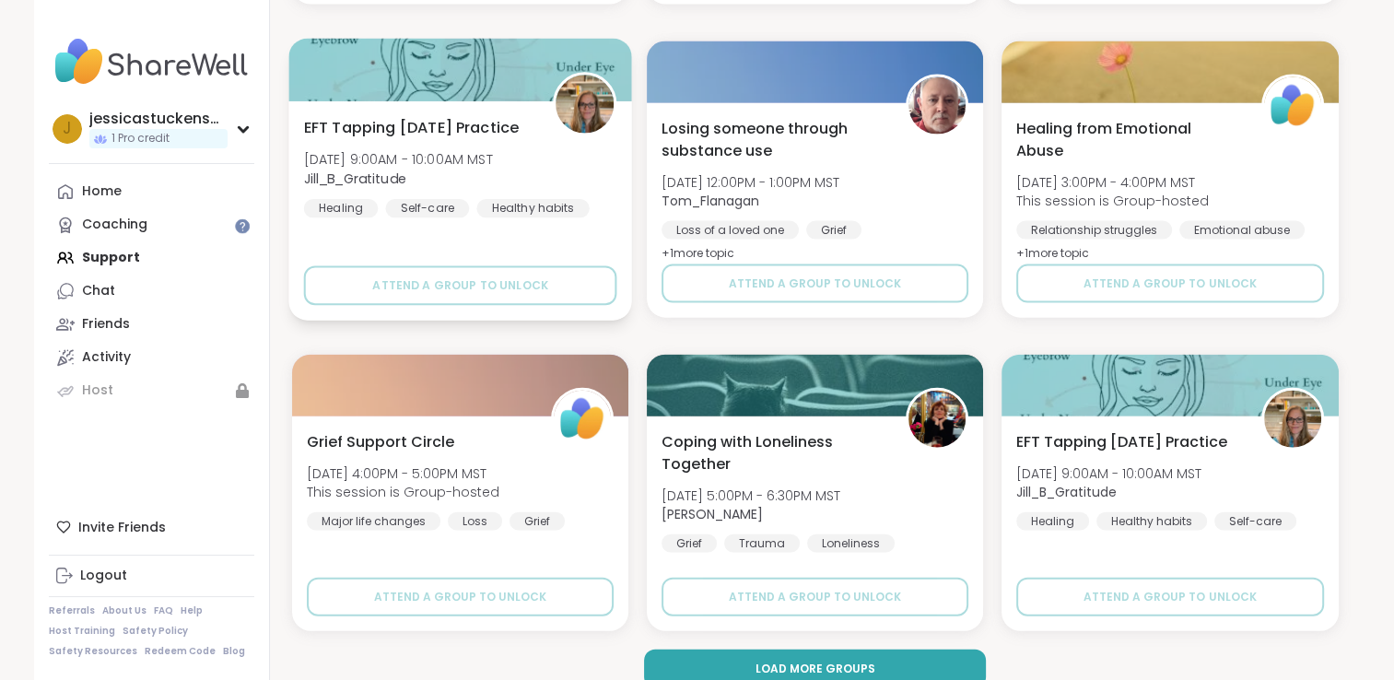
scroll to position [11027, 0]
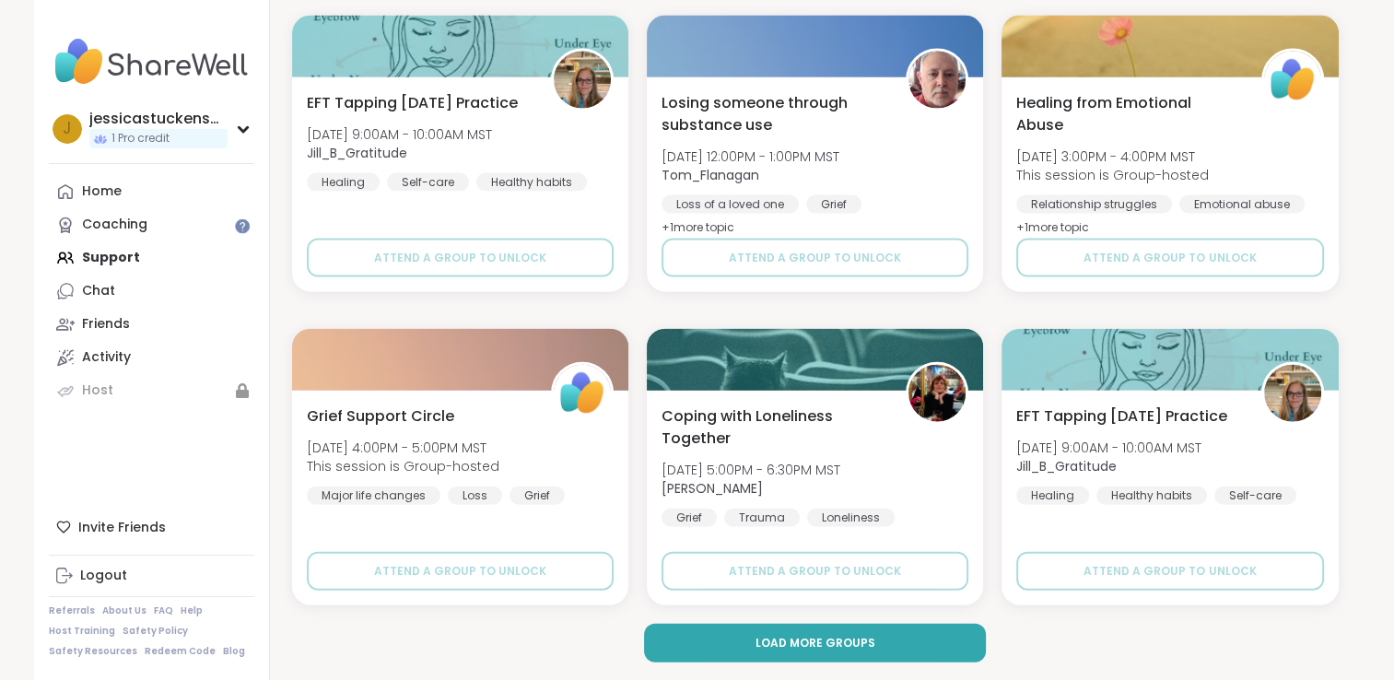
click at [110, 261] on div "Home Coaching Support Chat Friends Activity Host" at bounding box center [151, 291] width 205 height 232
click at [776, 636] on span "Load more groups" at bounding box center [814, 643] width 120 height 17
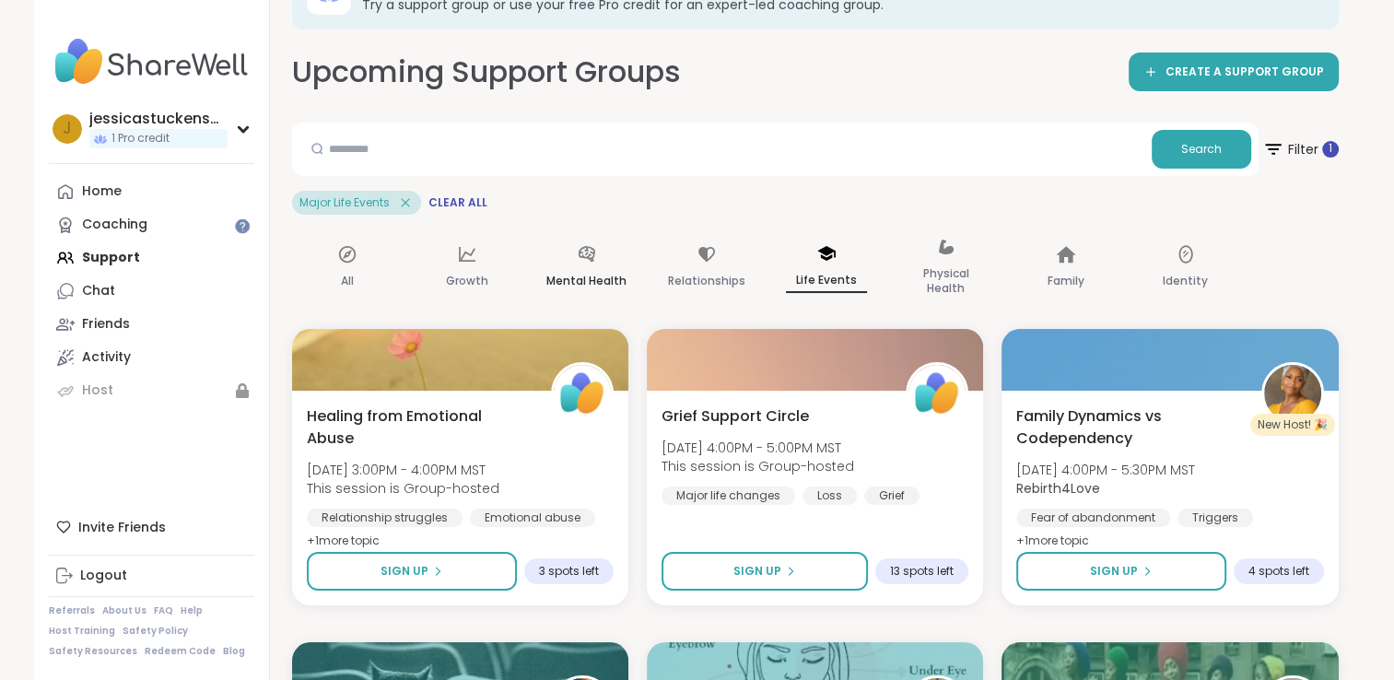
scroll to position [0, 0]
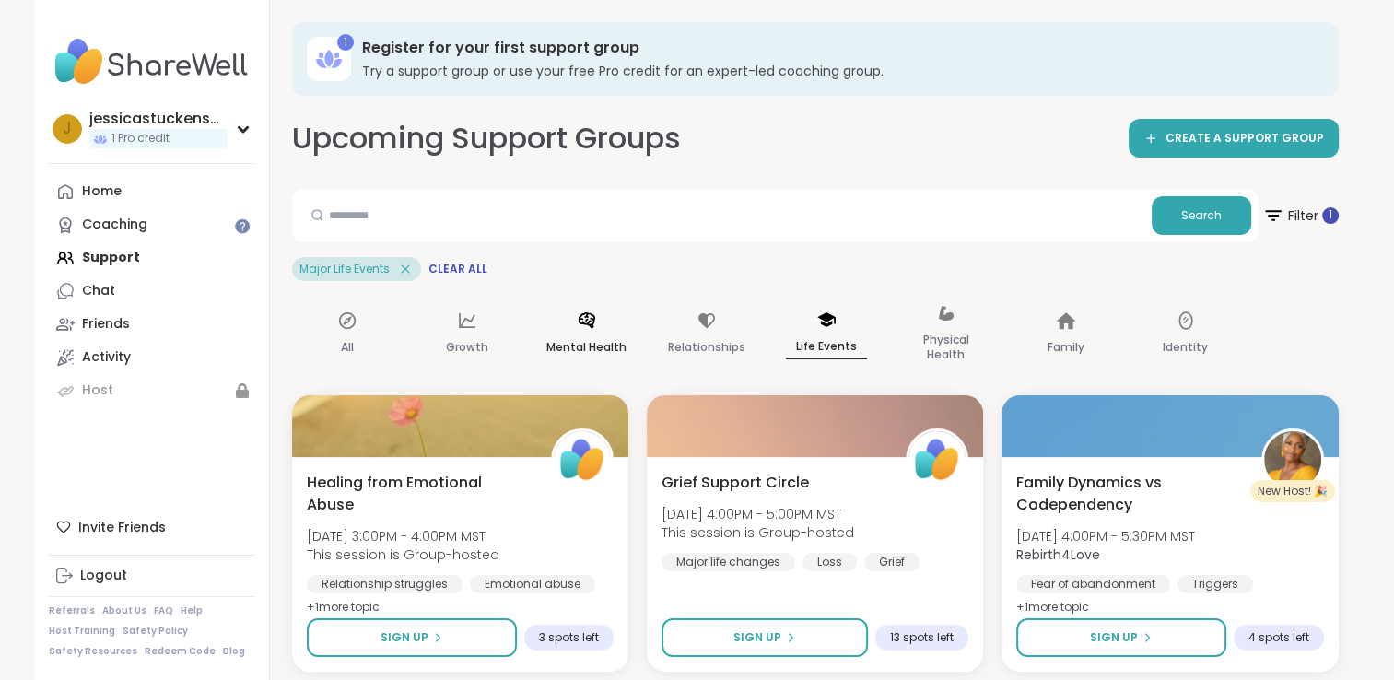
click at [589, 353] on p "Mental Health" at bounding box center [586, 347] width 80 height 22
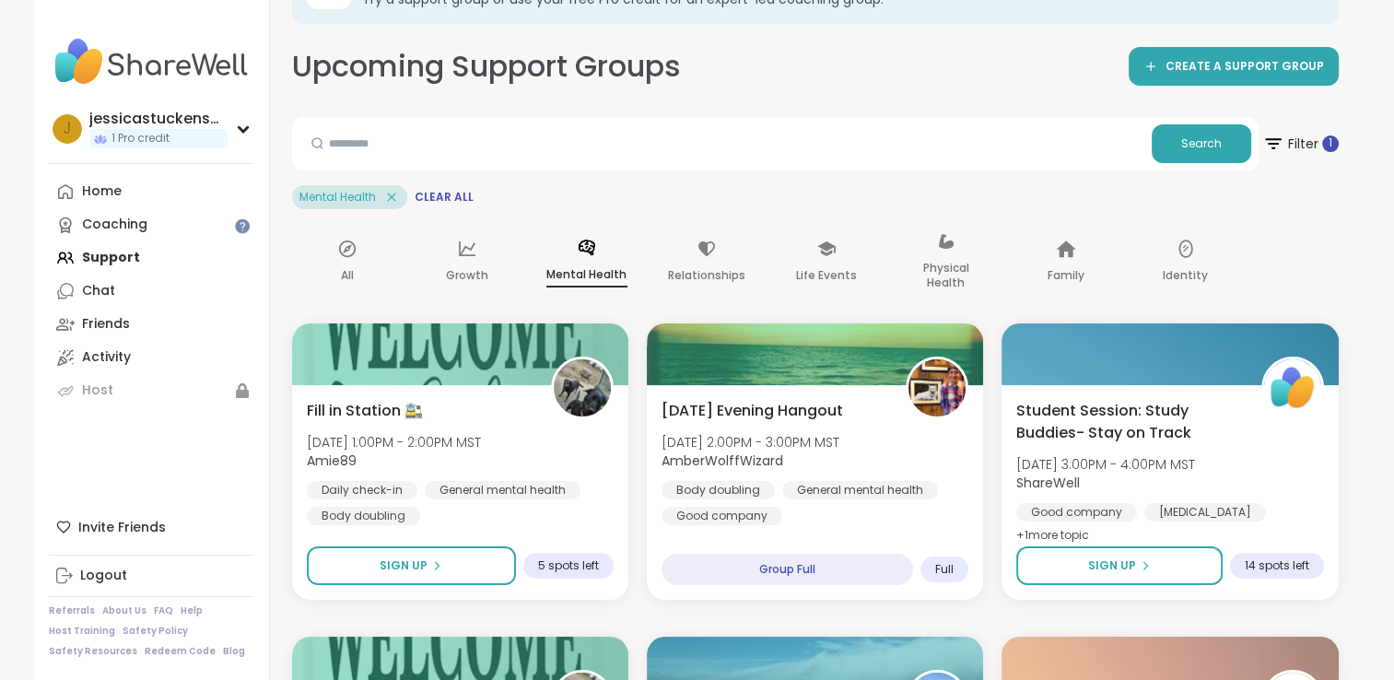
scroll to position [92, 0]
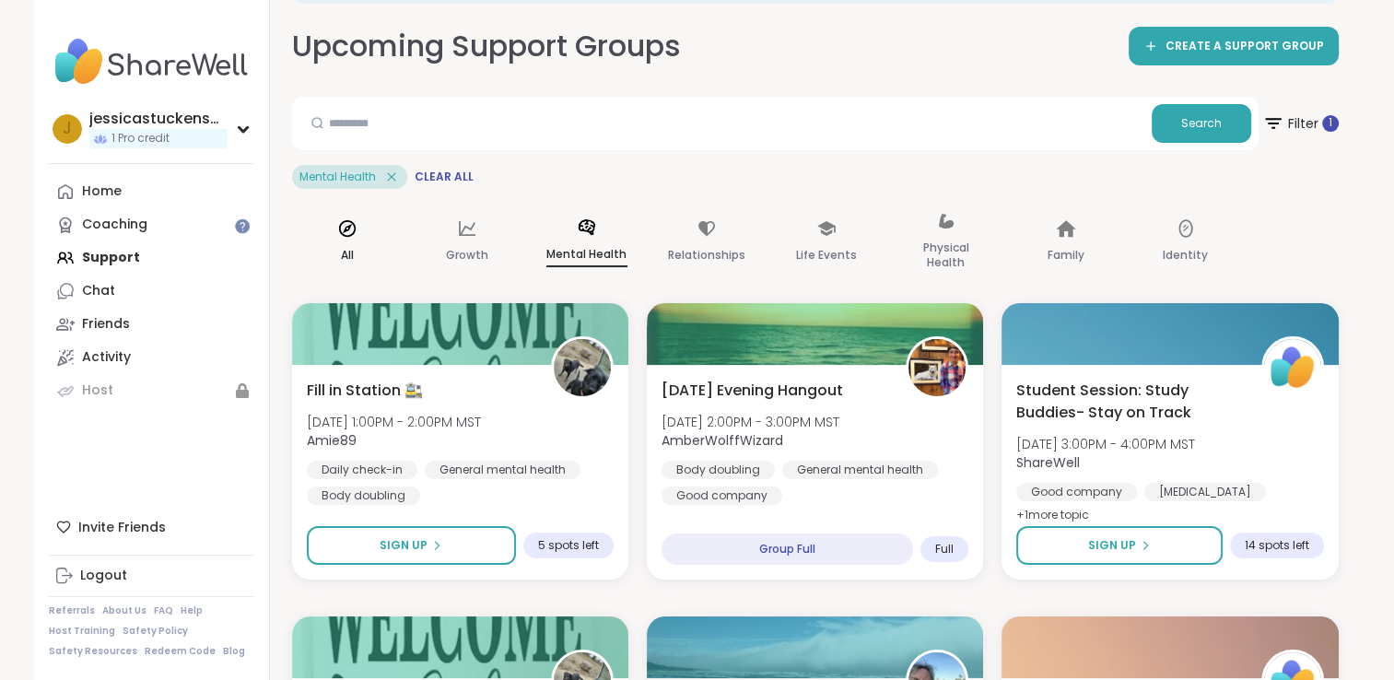
click at [346, 239] on div "All" at bounding box center [347, 242] width 111 height 92
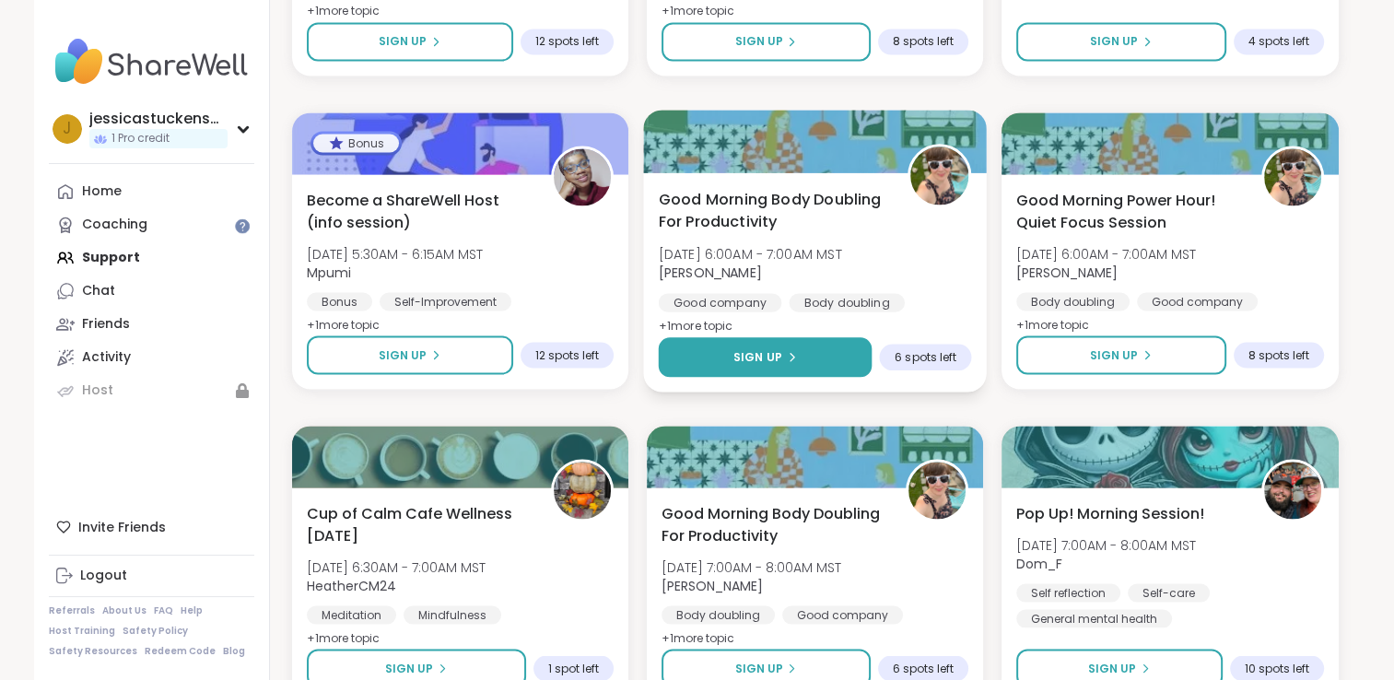
scroll to position [3472, 0]
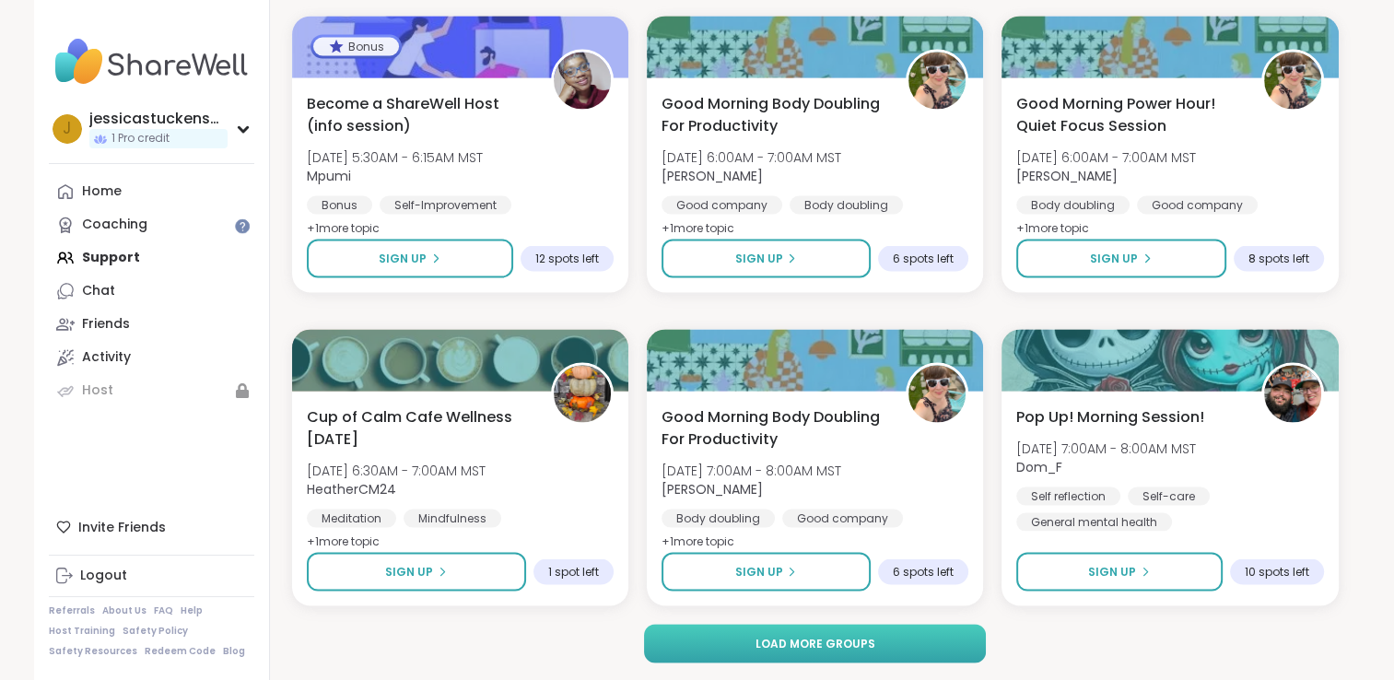
click at [800, 645] on span "Load more groups" at bounding box center [814, 643] width 120 height 17
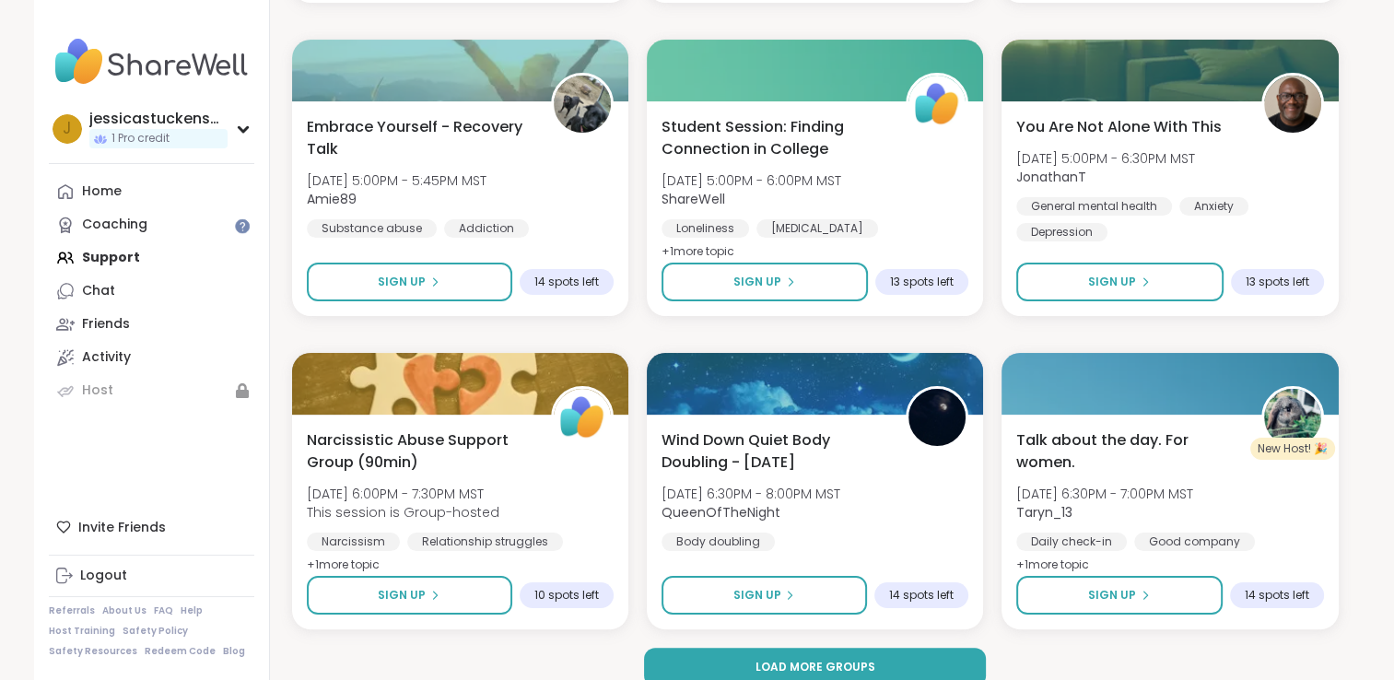
scroll to position [7230, 0]
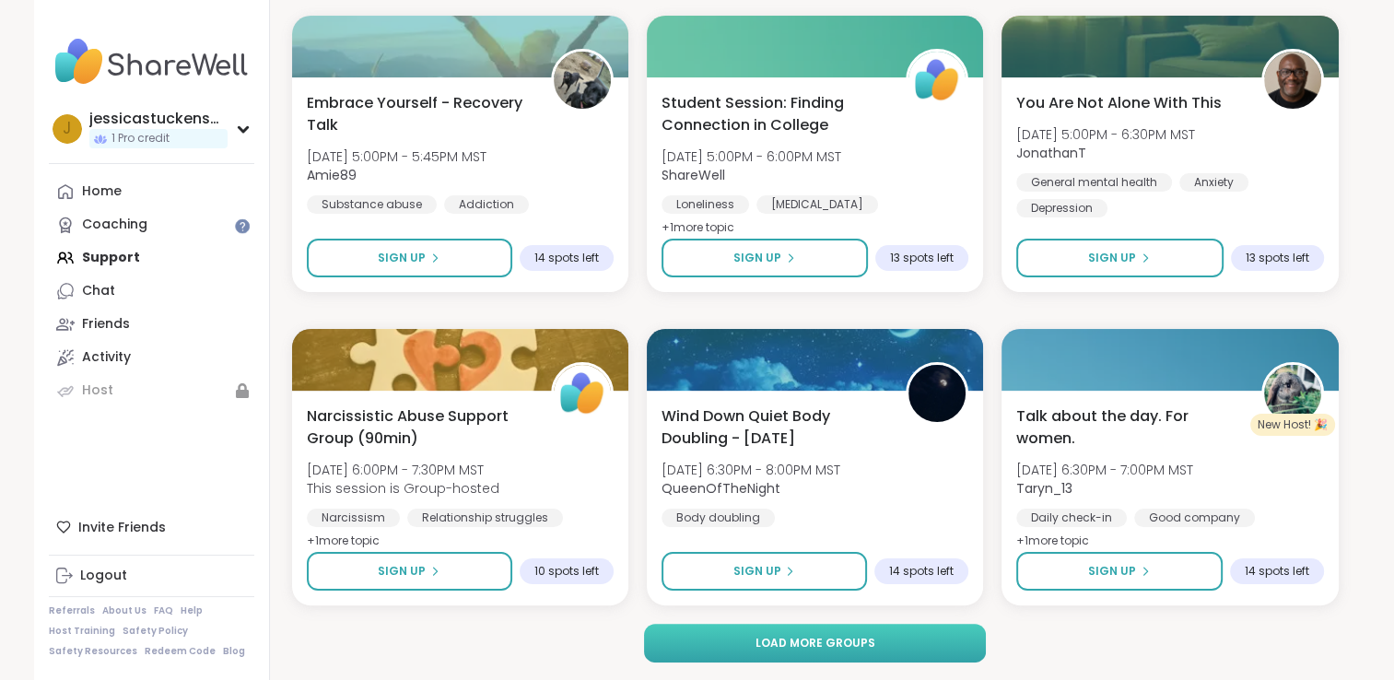
click at [951, 640] on button "Load more groups" at bounding box center [815, 643] width 342 height 39
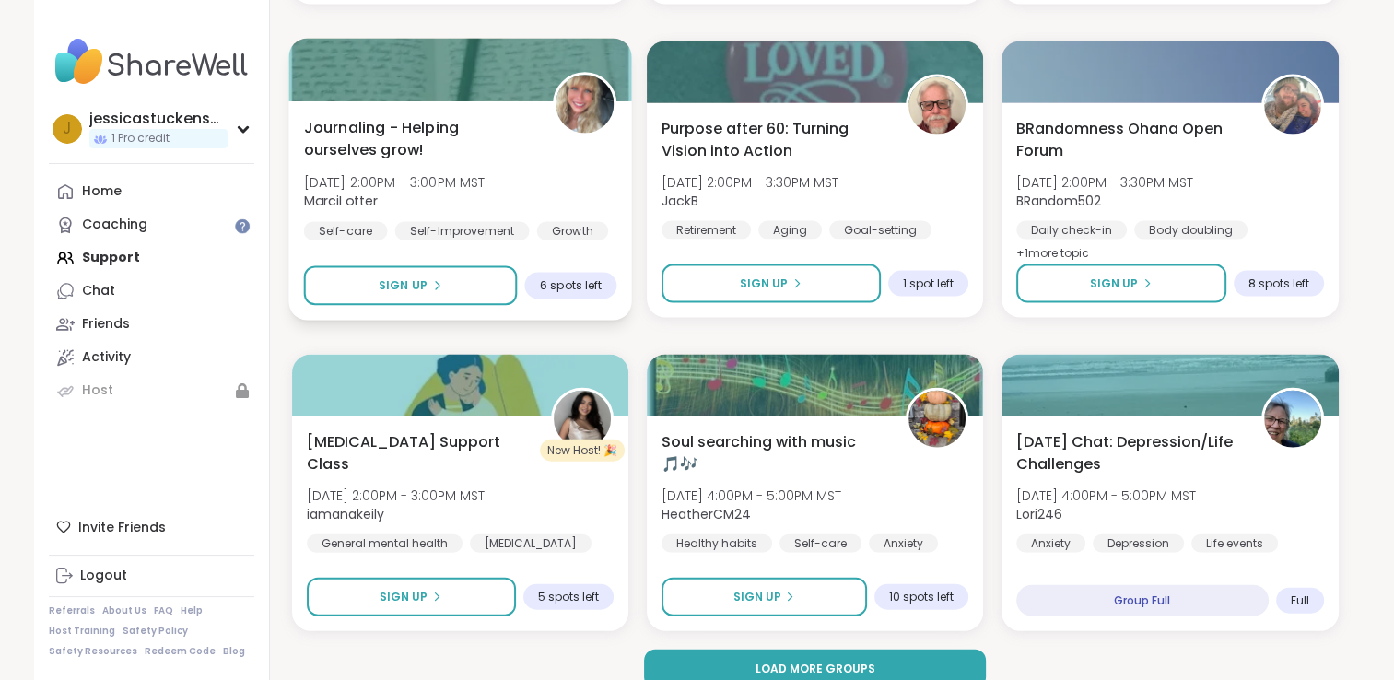
scroll to position [10988, 0]
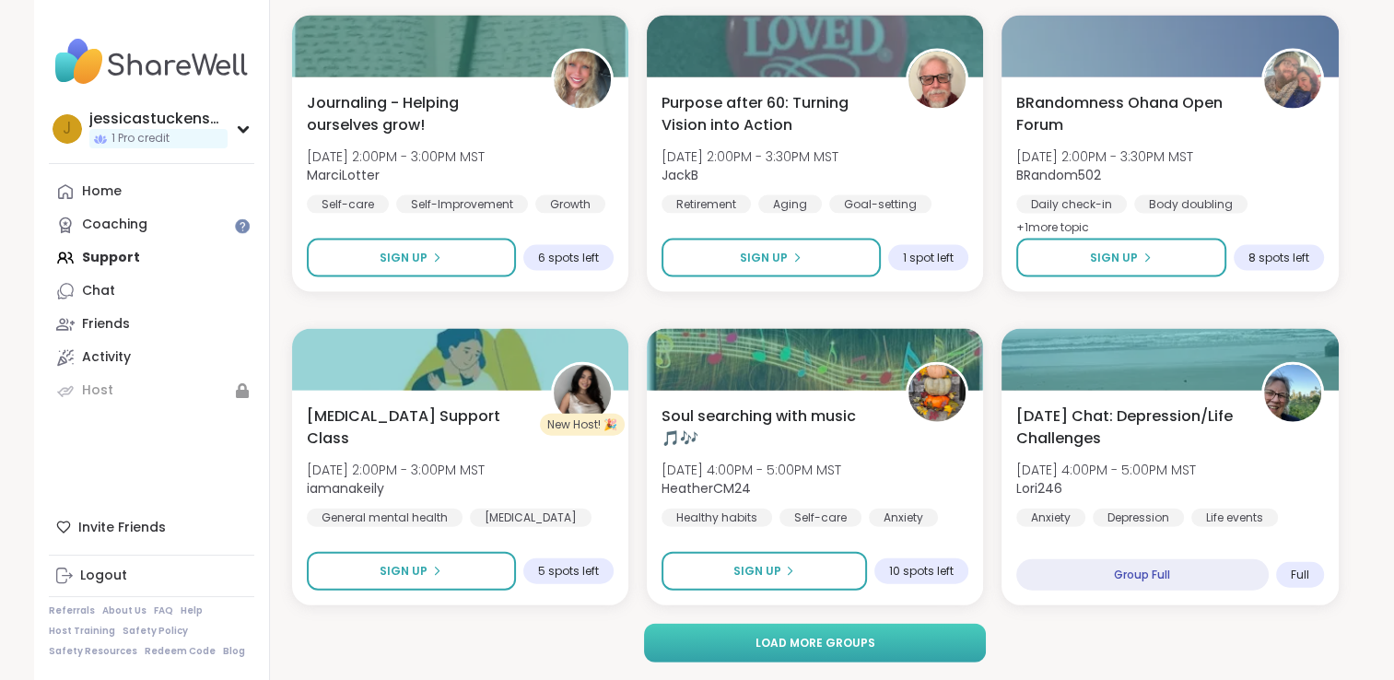
click at [873, 645] on button "Load more groups" at bounding box center [815, 643] width 342 height 39
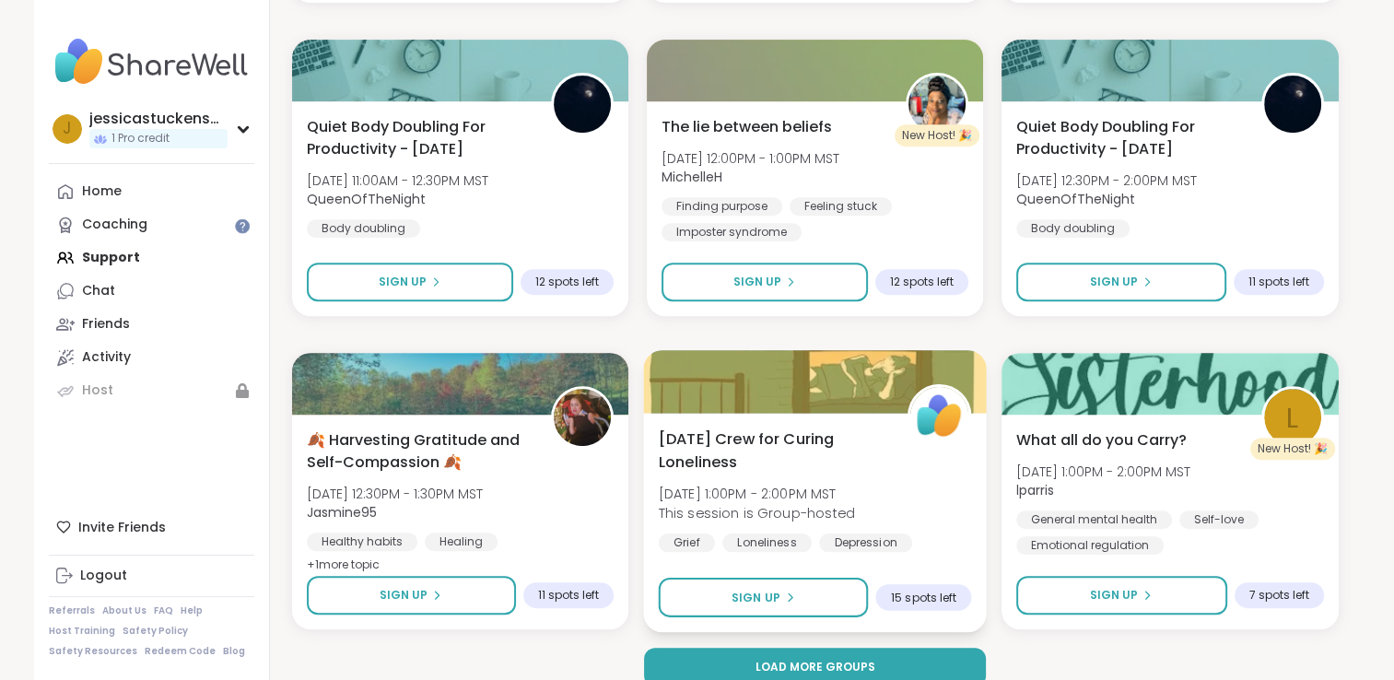
scroll to position [14746, 0]
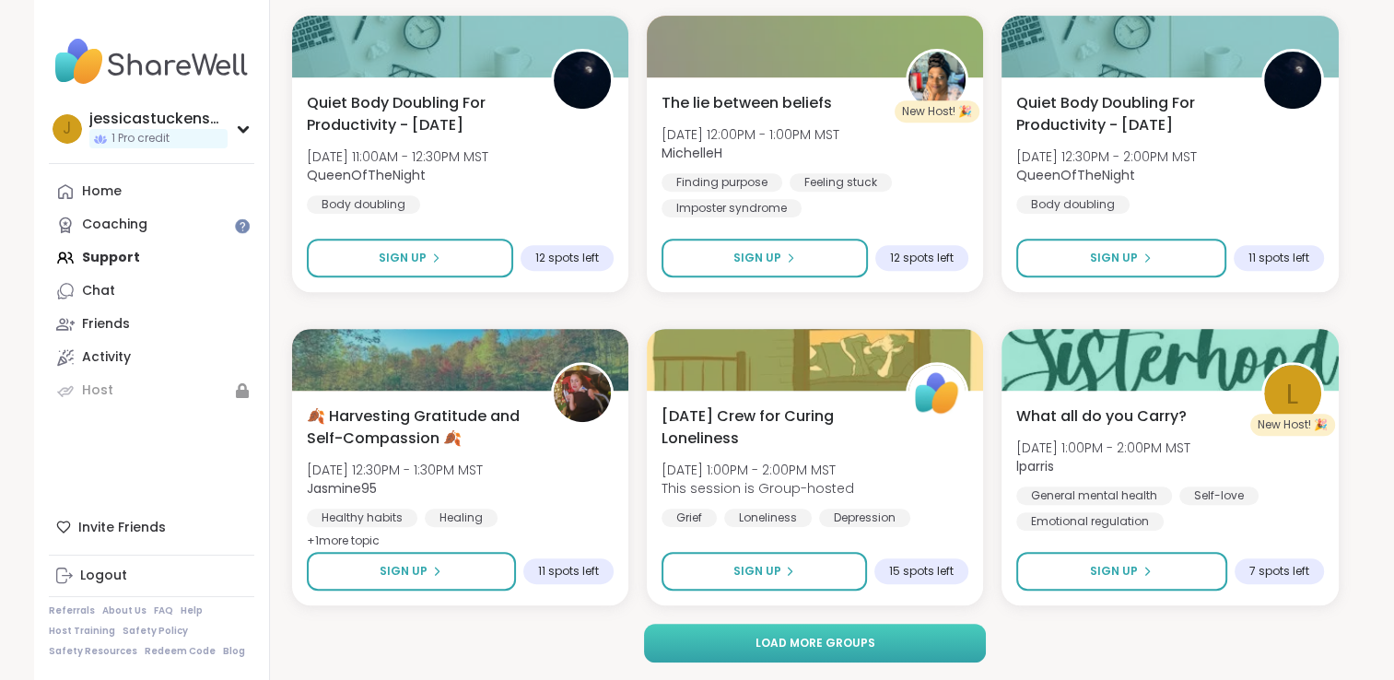
click at [840, 643] on span "Load more groups" at bounding box center [814, 643] width 120 height 17
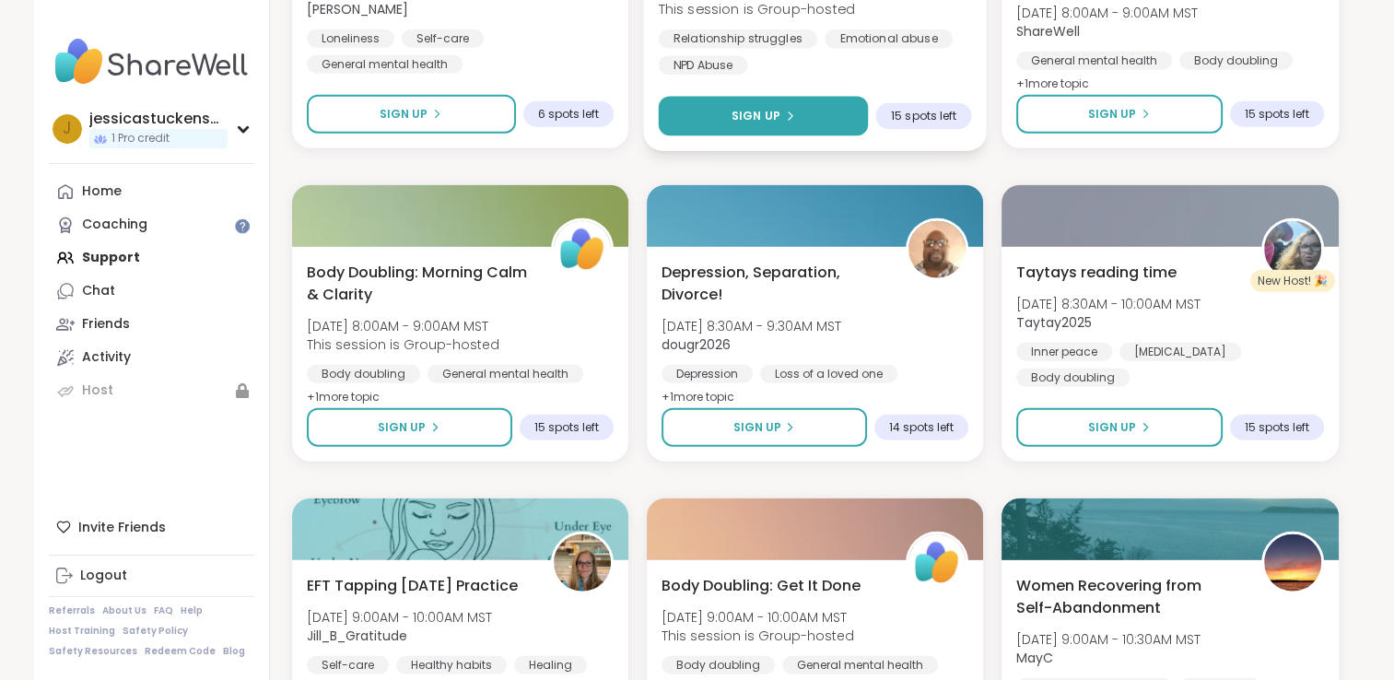
scroll to position [18504, 0]
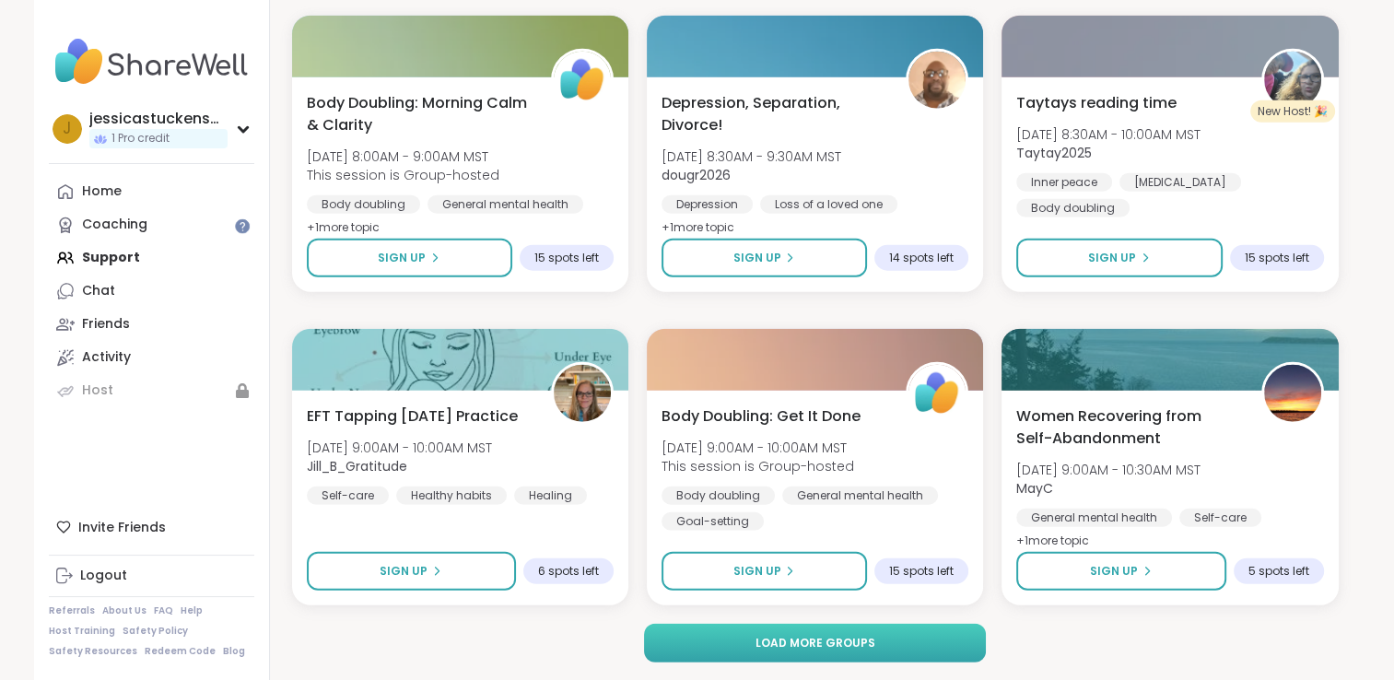
click at [689, 638] on button "Load more groups" at bounding box center [815, 643] width 342 height 39
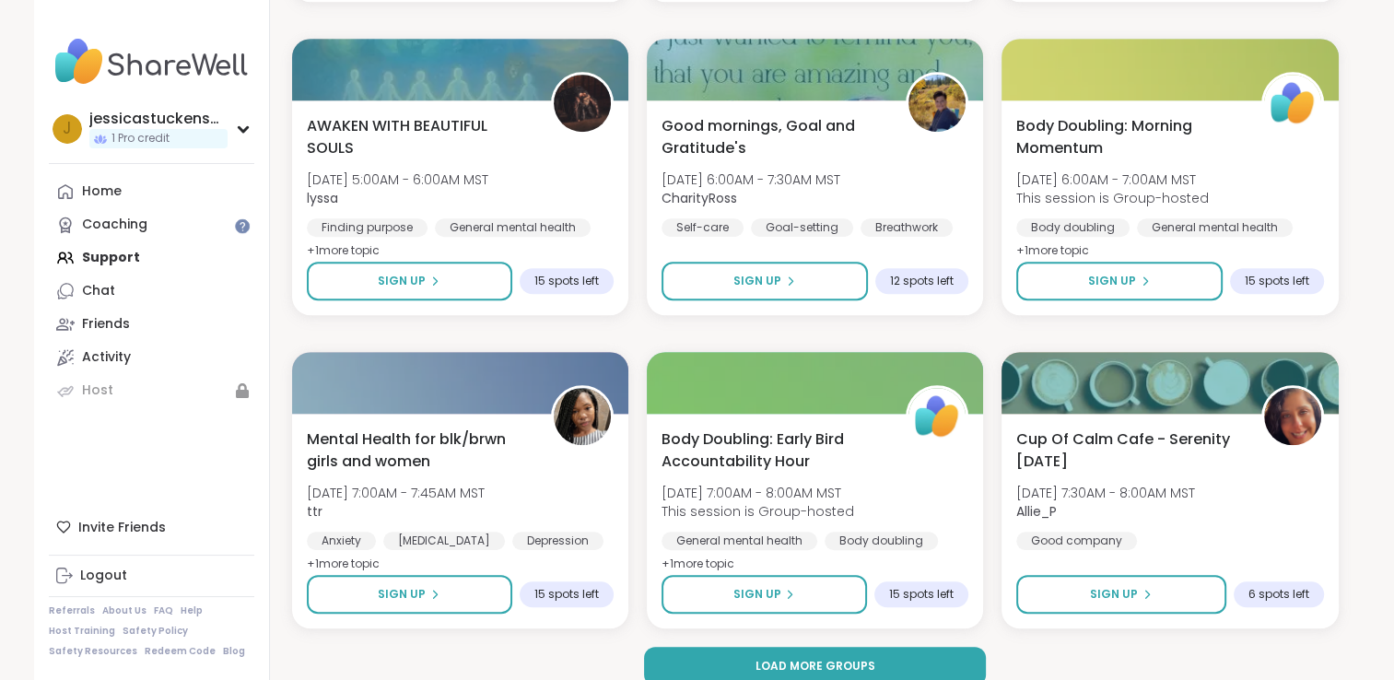
scroll to position [22261, 0]
